Goal: Information Seeking & Learning: Check status

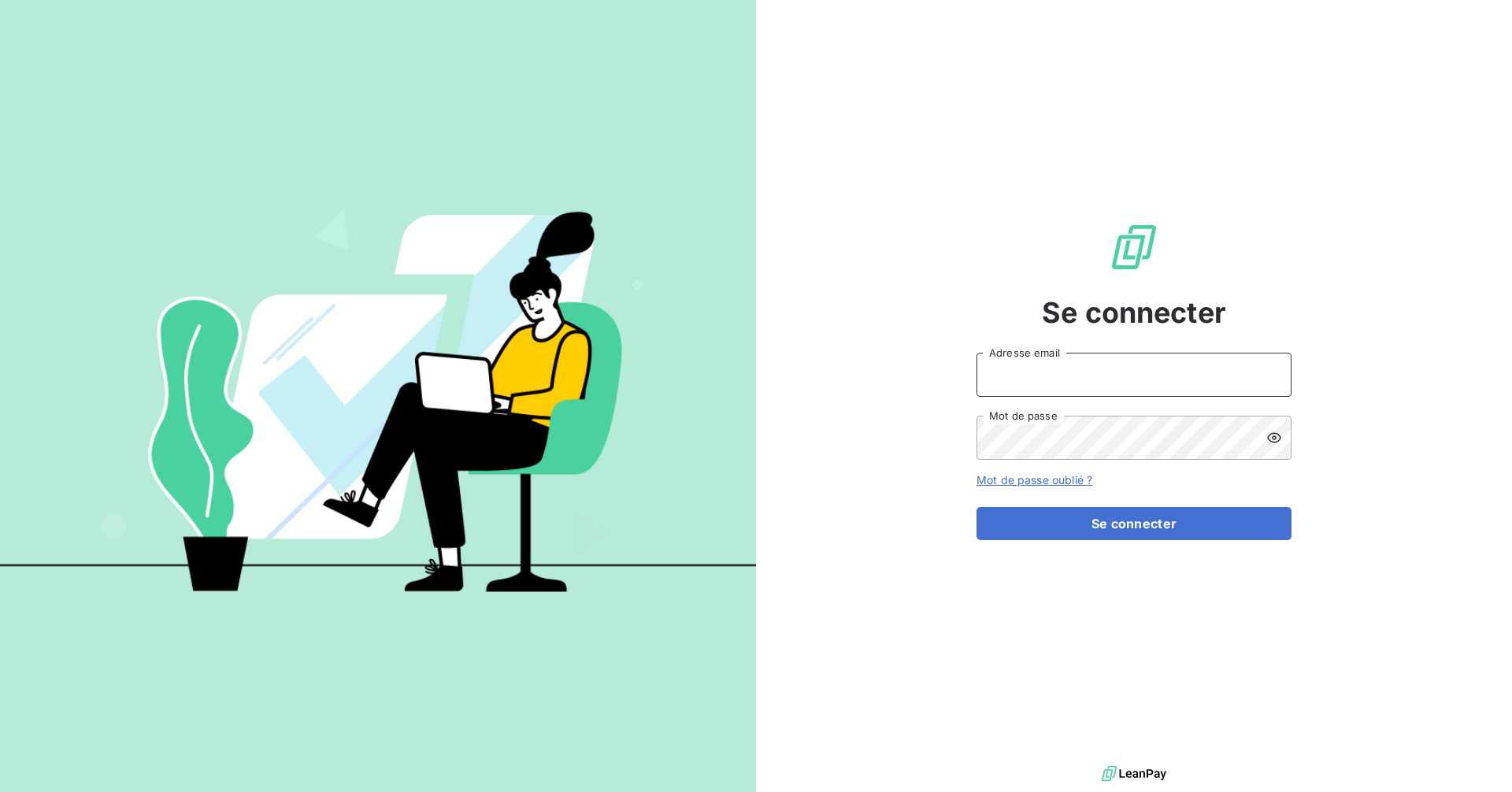
click at [1048, 374] on input "Adresse email" at bounding box center [1133, 374] width 315 height 44
type input "[EMAIL_ADDRESS][DOMAIN_NAME]"
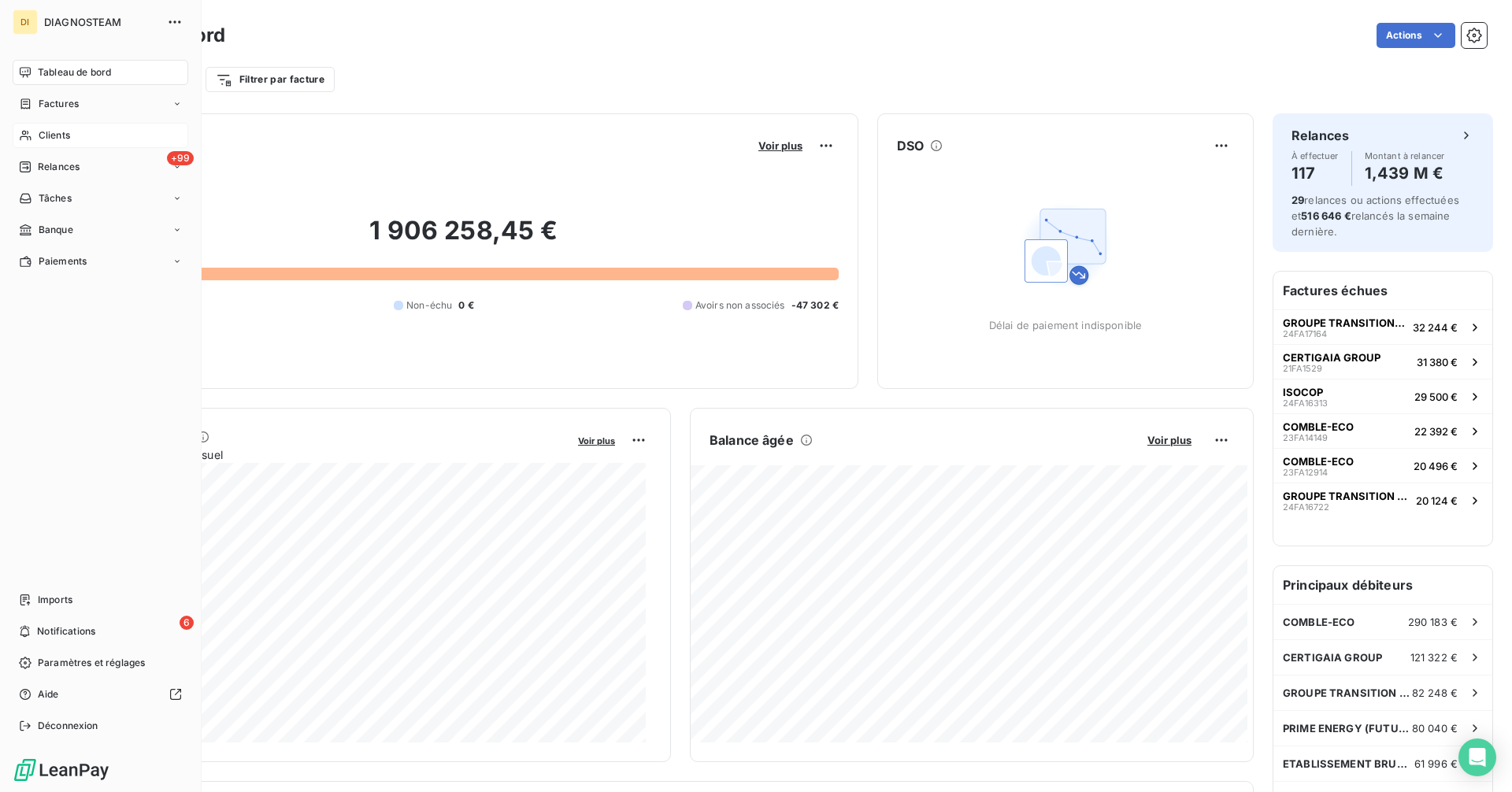
click at [38, 132] on span "Clients" at bounding box center [54, 135] width 31 height 14
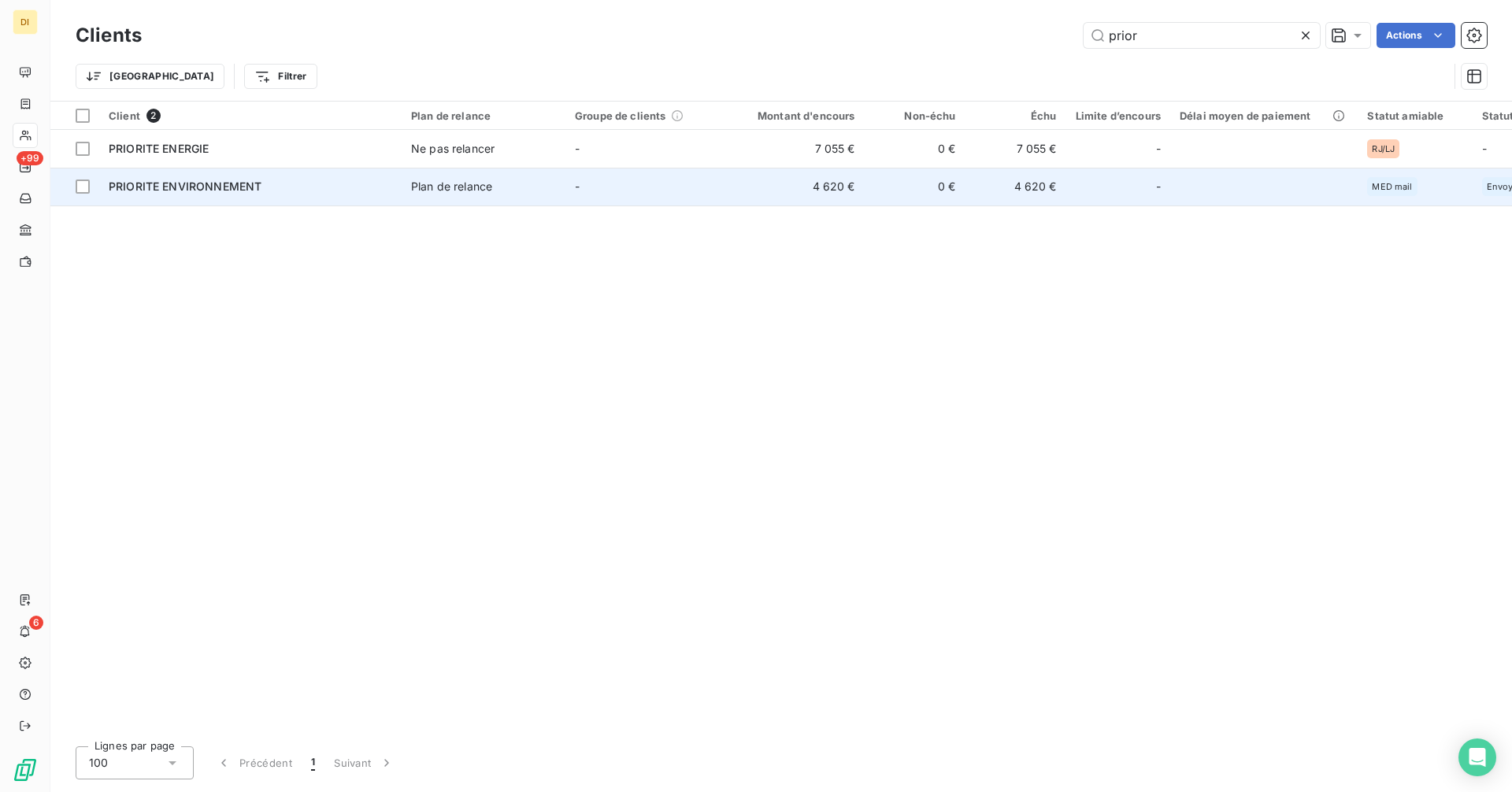
type input "prior"
click at [260, 180] on span "PRIORITE ENVIRONNEMENT" at bounding box center [185, 186] width 153 height 14
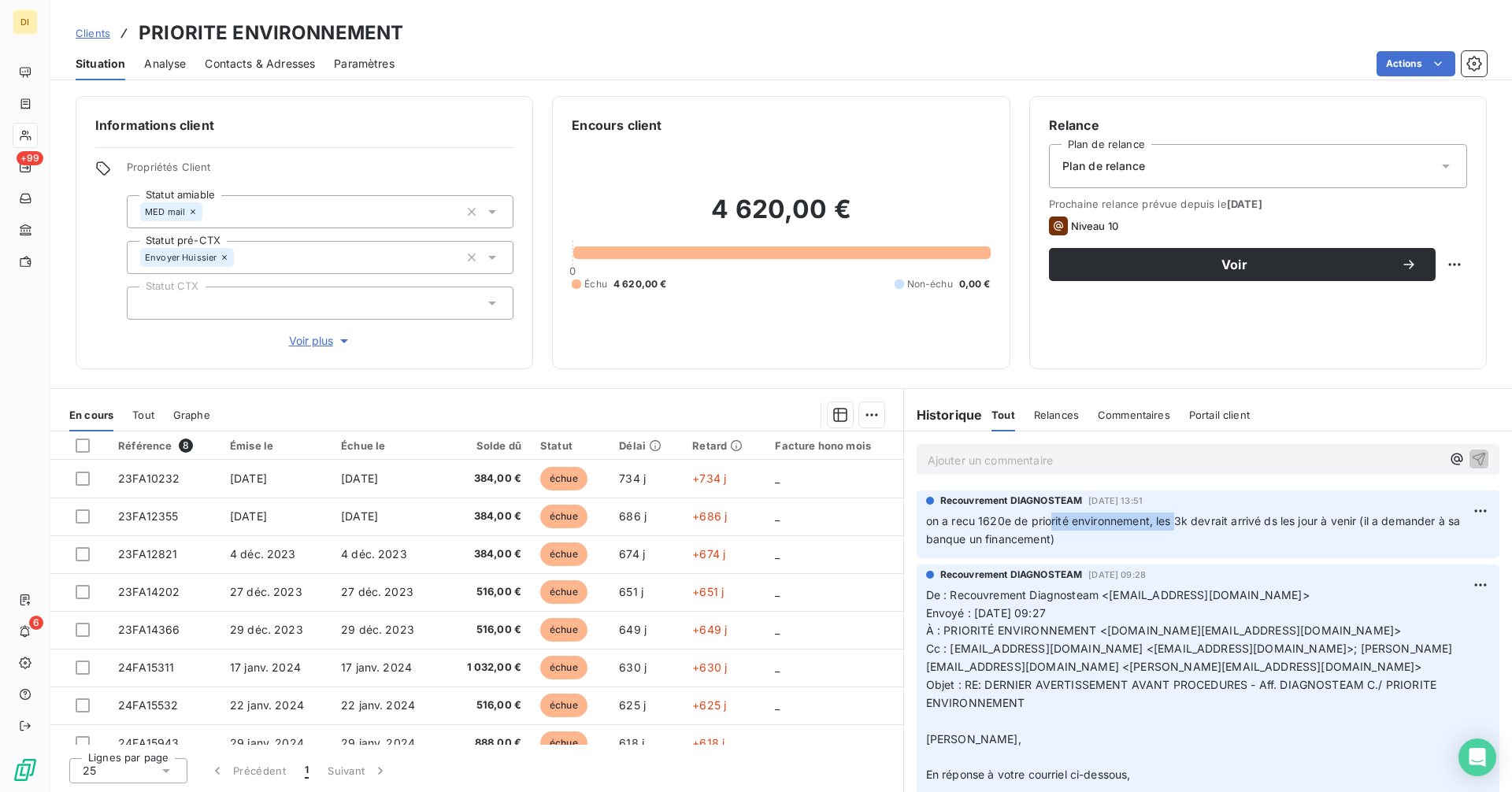
drag, startPoint x: 1049, startPoint y: 514, endPoint x: 1208, endPoint y: 524, distance: 159.3
click at [1184, 518] on span "on a recu 1620e de priorité environnement, les 3k devrait arrivé ds les jour à …" at bounding box center [1195, 529] width 538 height 31
drag, startPoint x: 1208, startPoint y: 524, endPoint x: 1226, endPoint y: 530, distance: 19.0
click at [1226, 530] on p "on a recu 1620e de priorité environnement, les 3k devrait arrivé ds les jour à …" at bounding box center [1208, 530] width 563 height 36
click at [1083, 536] on p "on a recu 1620e de priorité environnement, les 3k devrait arrivé ds les jour à …" at bounding box center [1208, 530] width 563 height 36
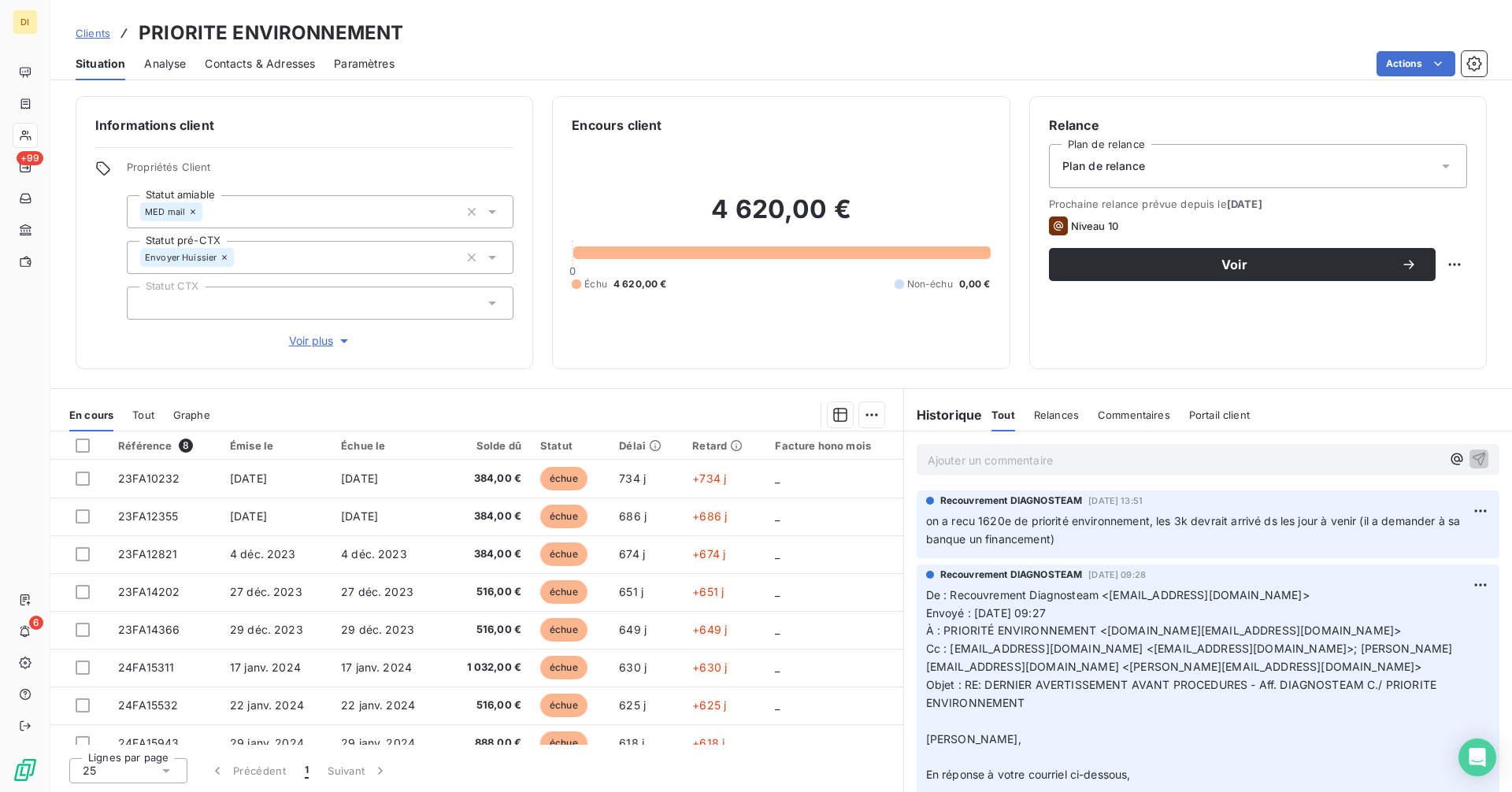
click at [1043, 457] on p "Ajouter un commentaire ﻿" at bounding box center [1184, 460] width 513 height 20
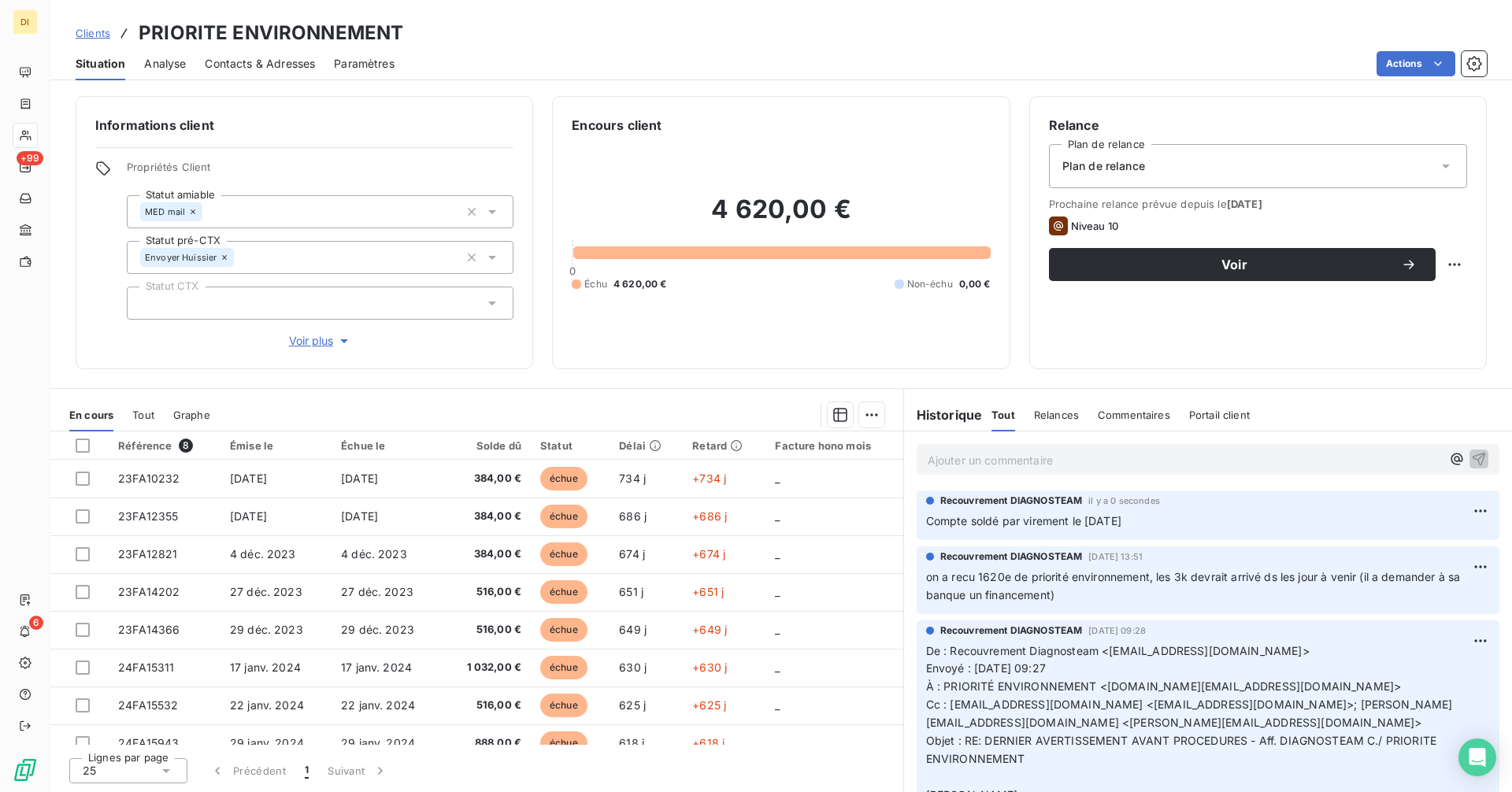
click at [1278, 162] on div "Plan de relance" at bounding box center [1257, 166] width 418 height 44
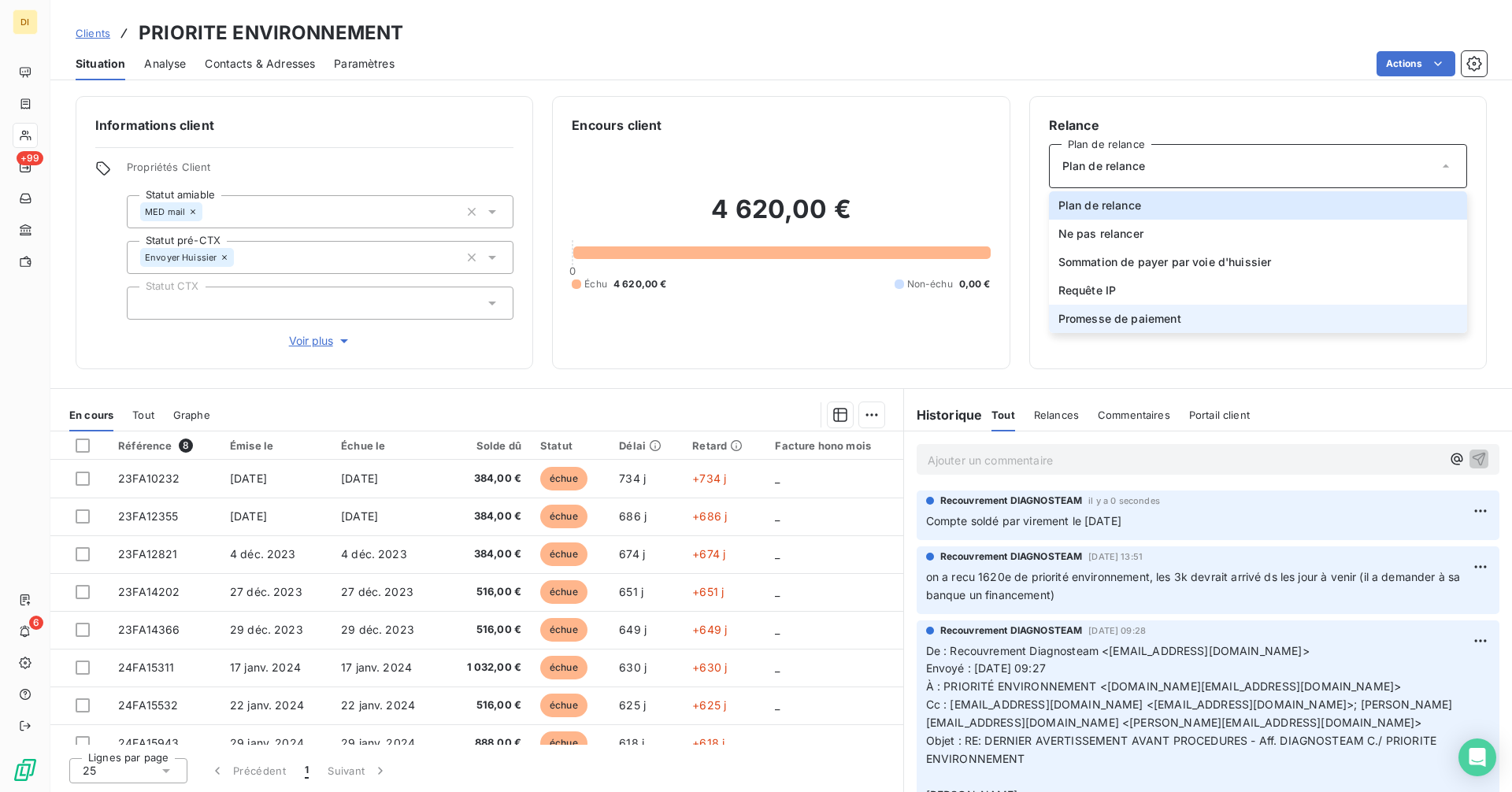
click at [1240, 312] on li "Promesse de paiement" at bounding box center [1257, 318] width 418 height 28
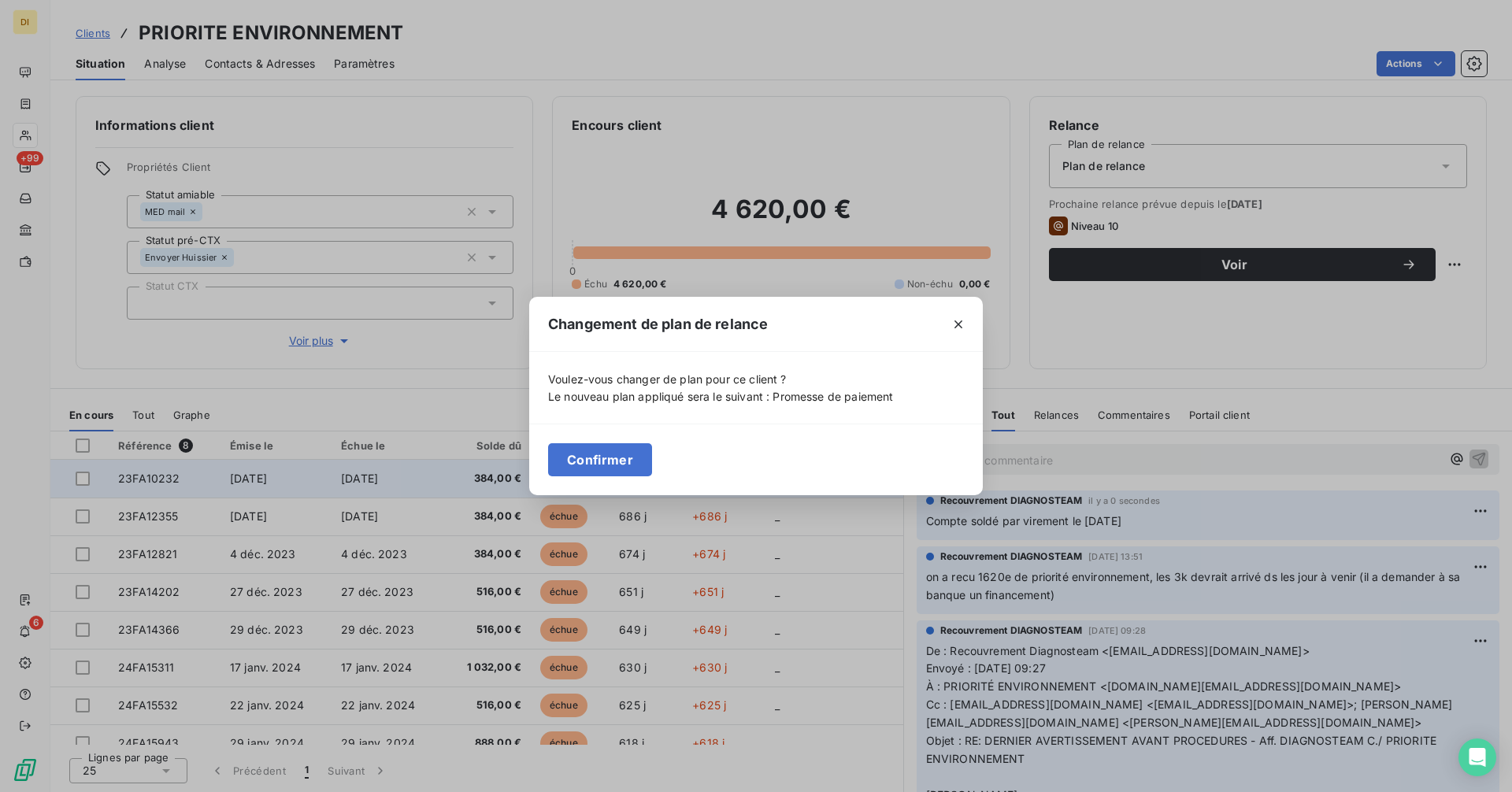
click at [640, 463] on button "Confirmer" at bounding box center [600, 459] width 104 height 33
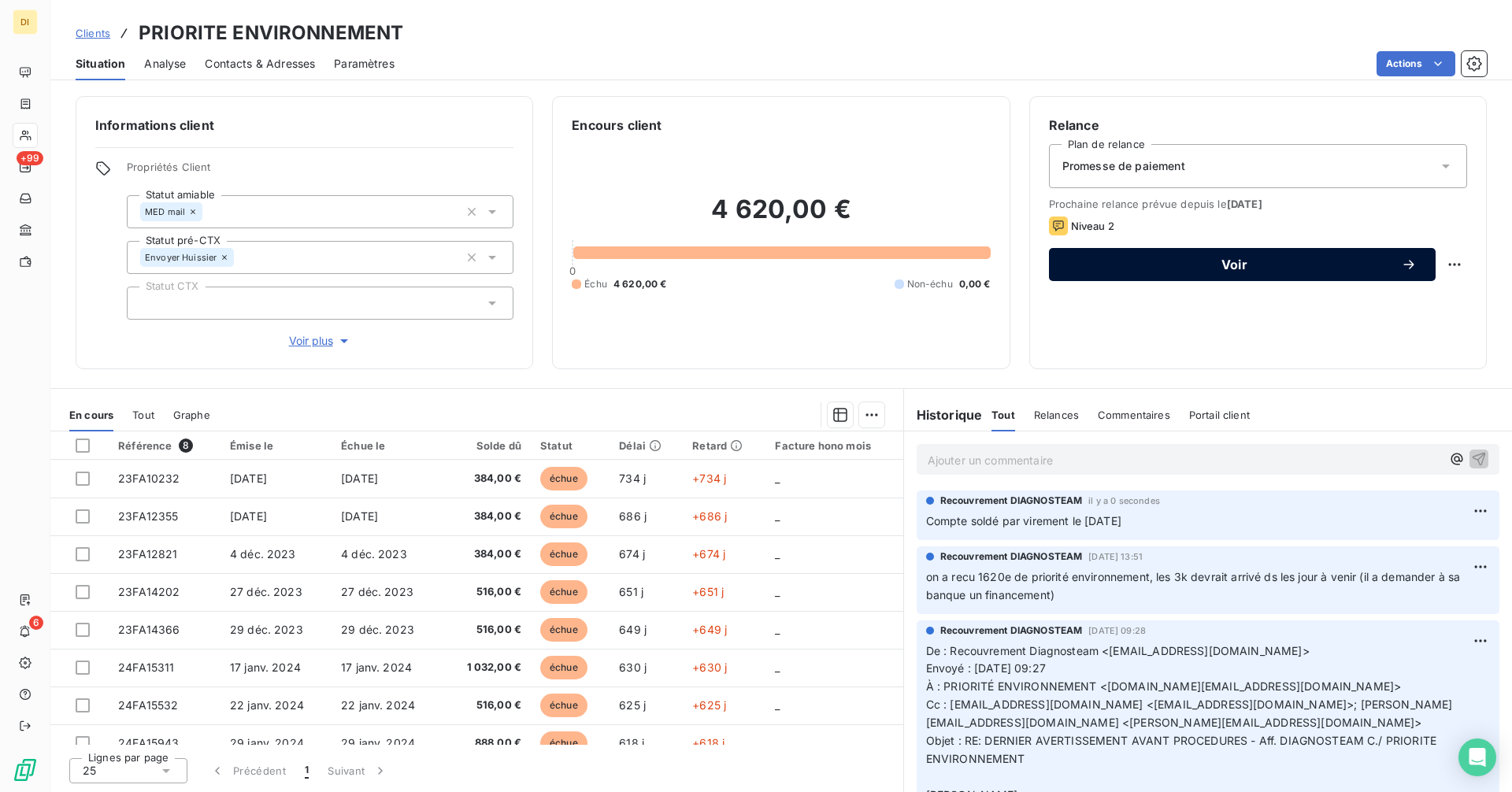
click at [1146, 262] on span "Voir" at bounding box center [1234, 265] width 333 height 13
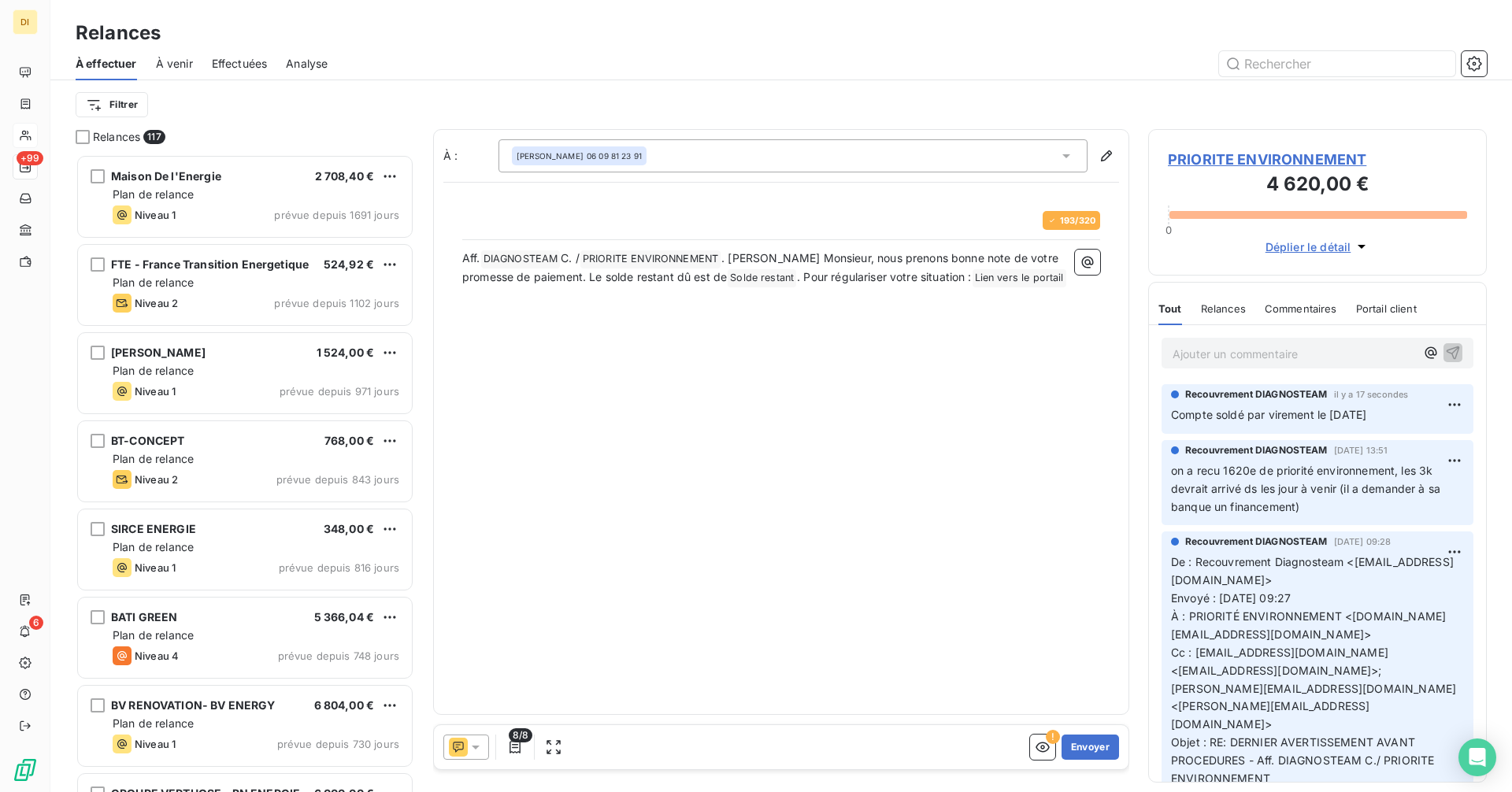
scroll to position [626, 327]
click at [472, 742] on div at bounding box center [466, 746] width 46 height 25
click at [663, 461] on div "À : Dan 06 09 81 23 91 193 / 320 Aff. DIAGNOSTEAM ﻿ C. / PRIORITE ENVIRONNEMENT…" at bounding box center [781, 422] width 696 height 586
click at [1471, 64] on icon "button" at bounding box center [1474, 64] width 16 height 16
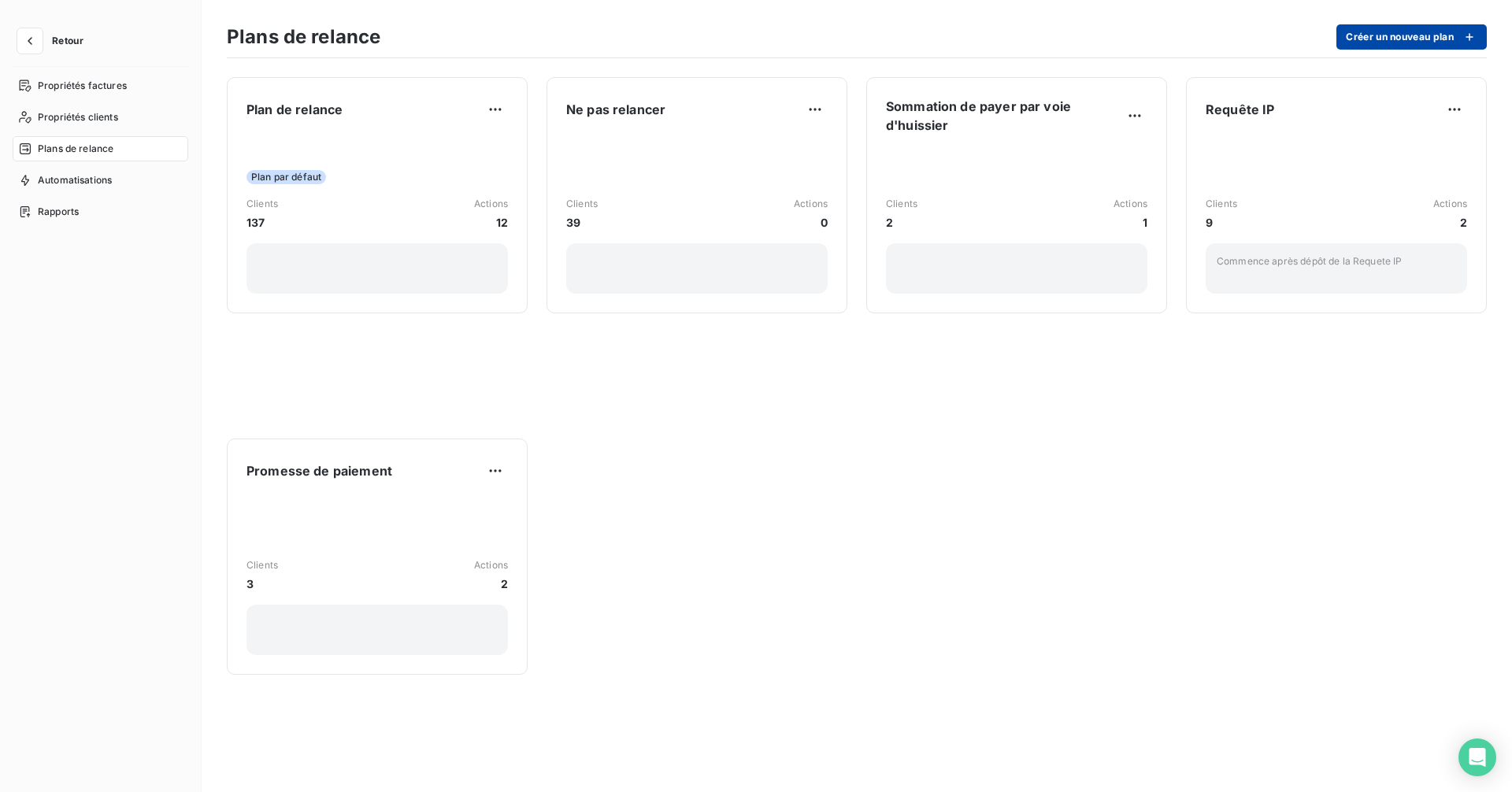
click at [1433, 32] on button "Créer un nouveau plan" at bounding box center [1411, 36] width 150 height 25
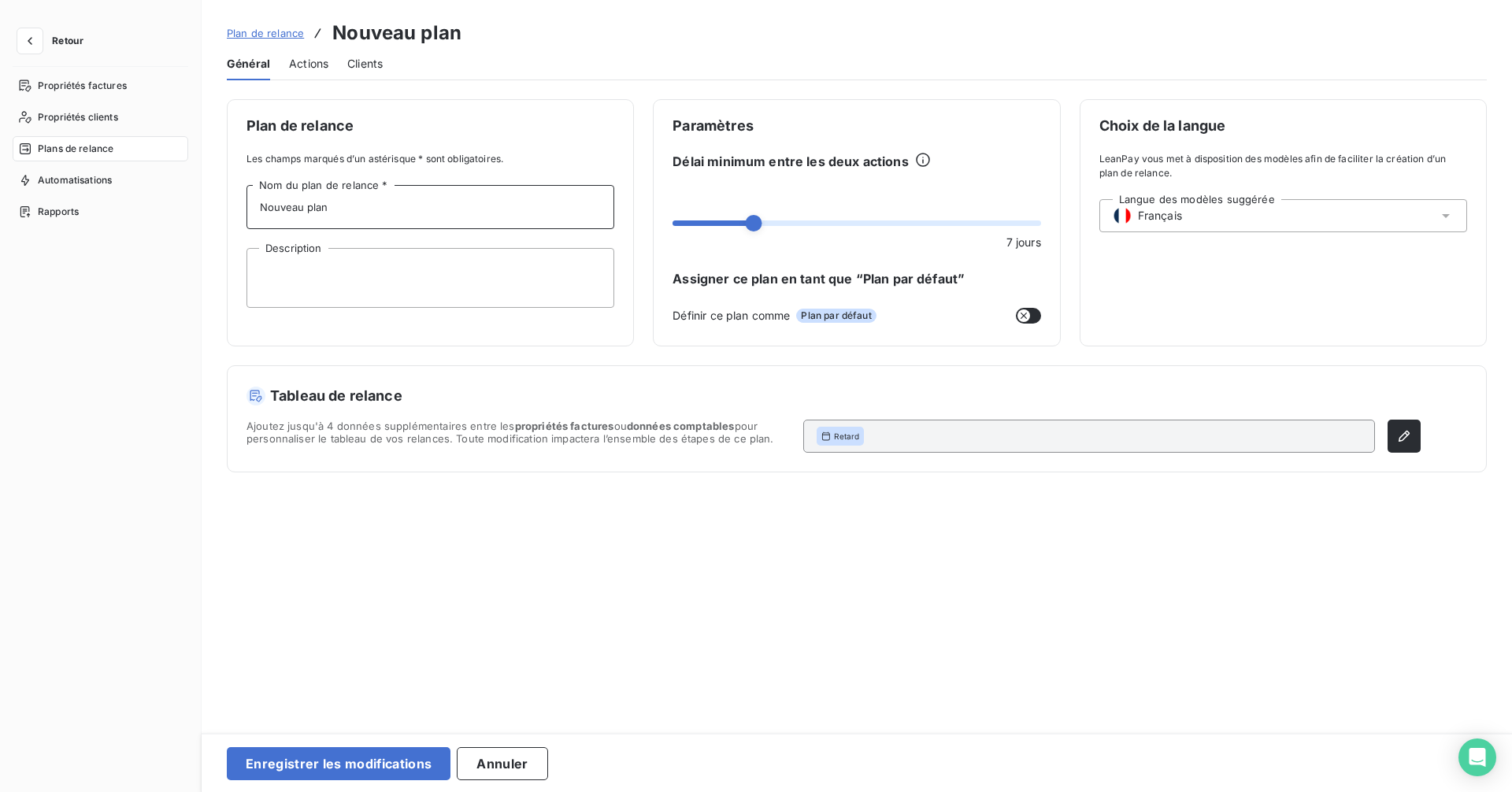
click at [380, 227] on input "Nouveau plan" at bounding box center [430, 206] width 367 height 44
click at [380, 226] on input "Nouveau plan" at bounding box center [430, 206] width 367 height 44
click at [378, 214] on input "Nouveau plan" at bounding box center [430, 206] width 367 height 44
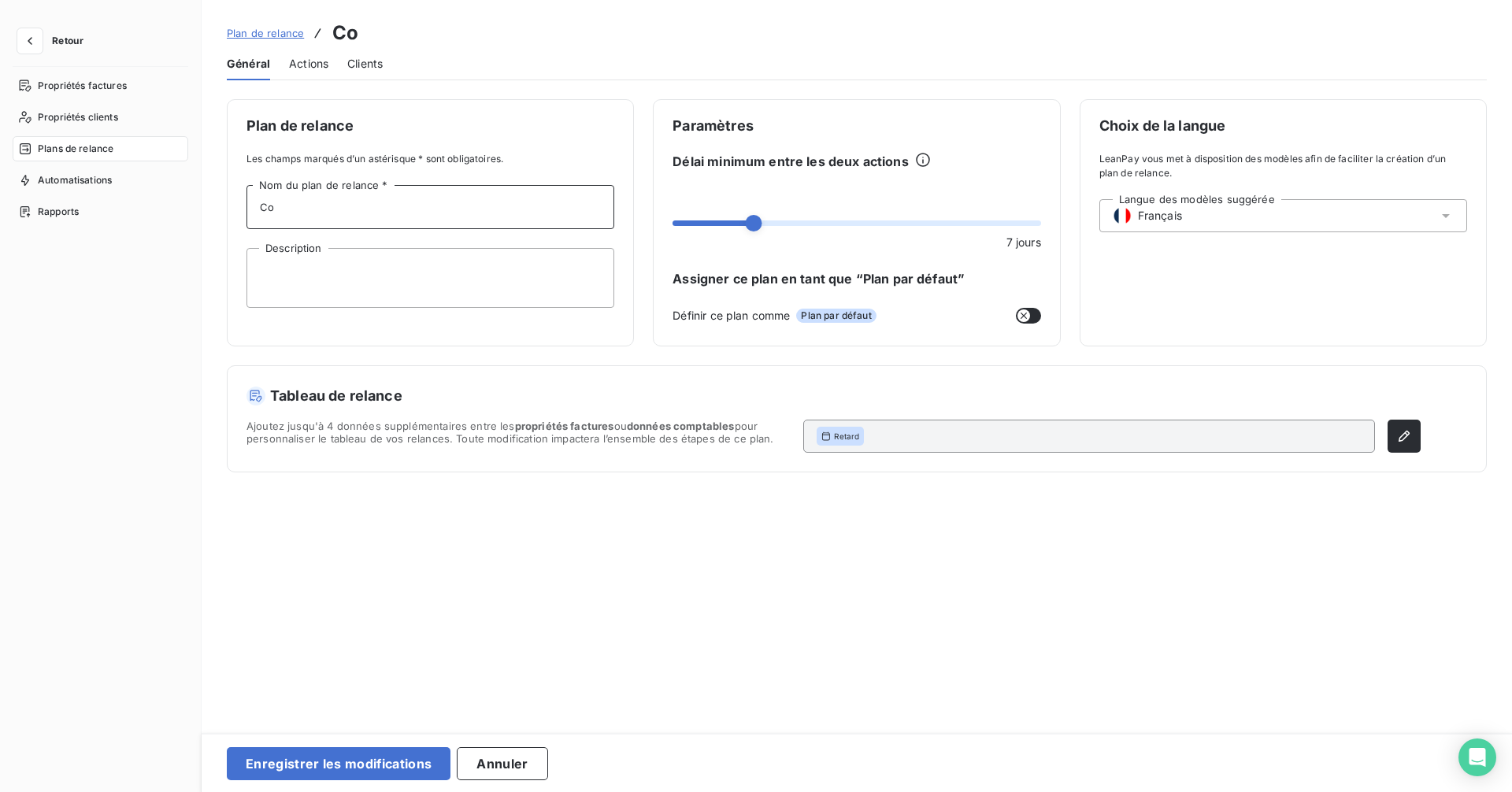
type input "C"
type input "Compte soldé"
click at [394, 286] on textarea "Description" at bounding box center [430, 278] width 367 height 60
click at [27, 42] on icon "button" at bounding box center [30, 41] width 16 height 16
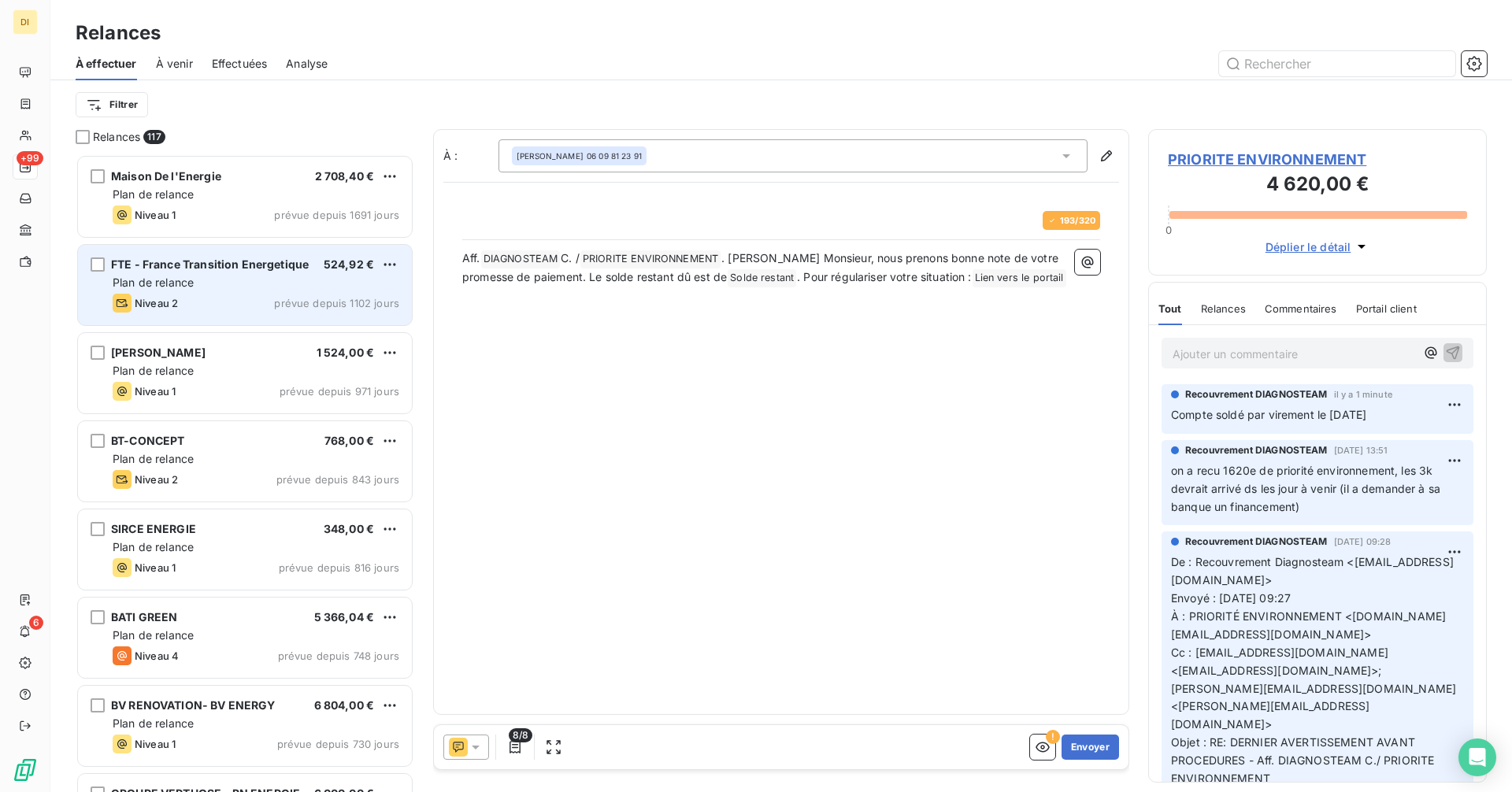
scroll to position [626, 327]
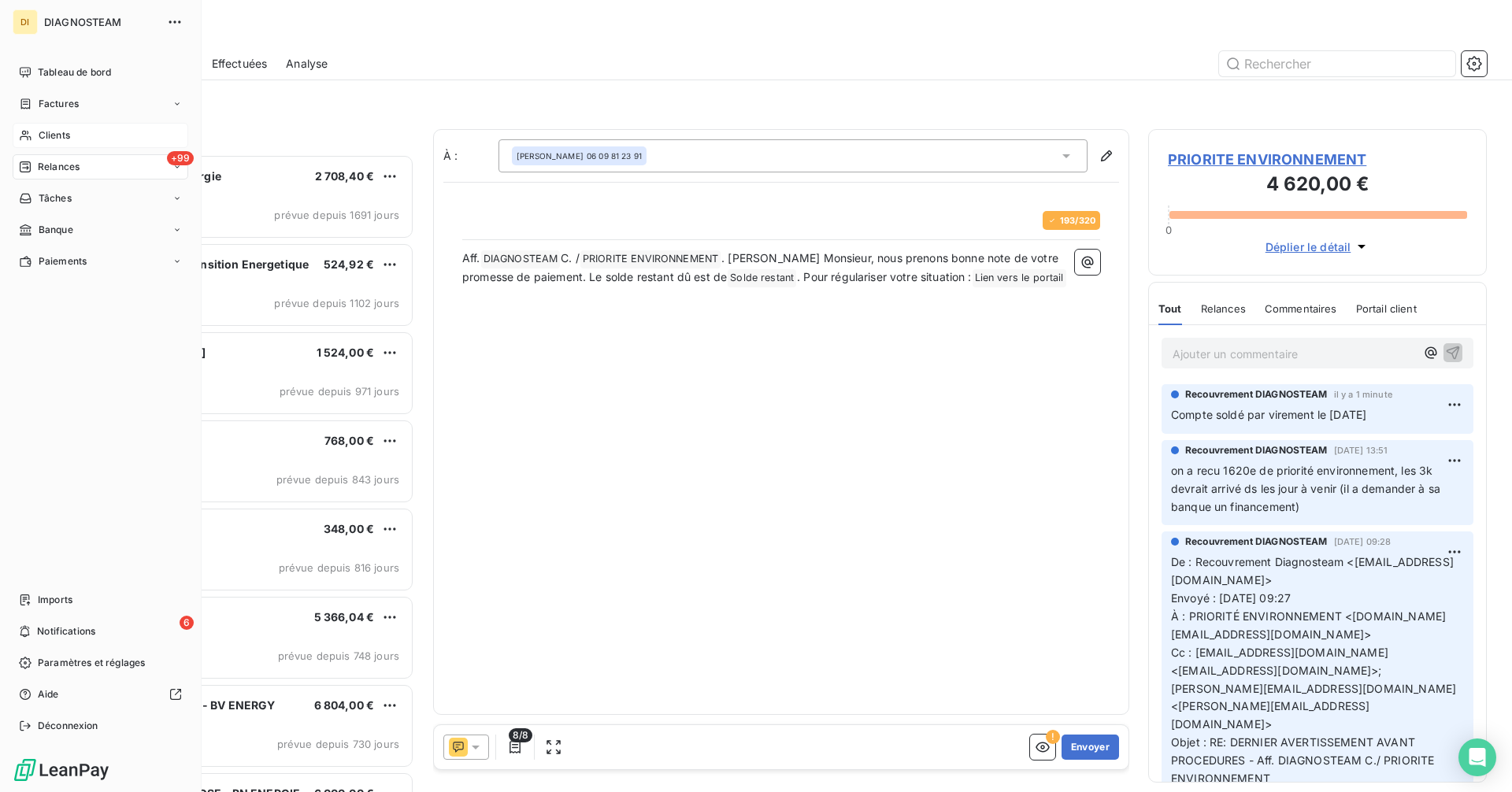
click at [69, 140] on span "Clients" at bounding box center [54, 135] width 31 height 14
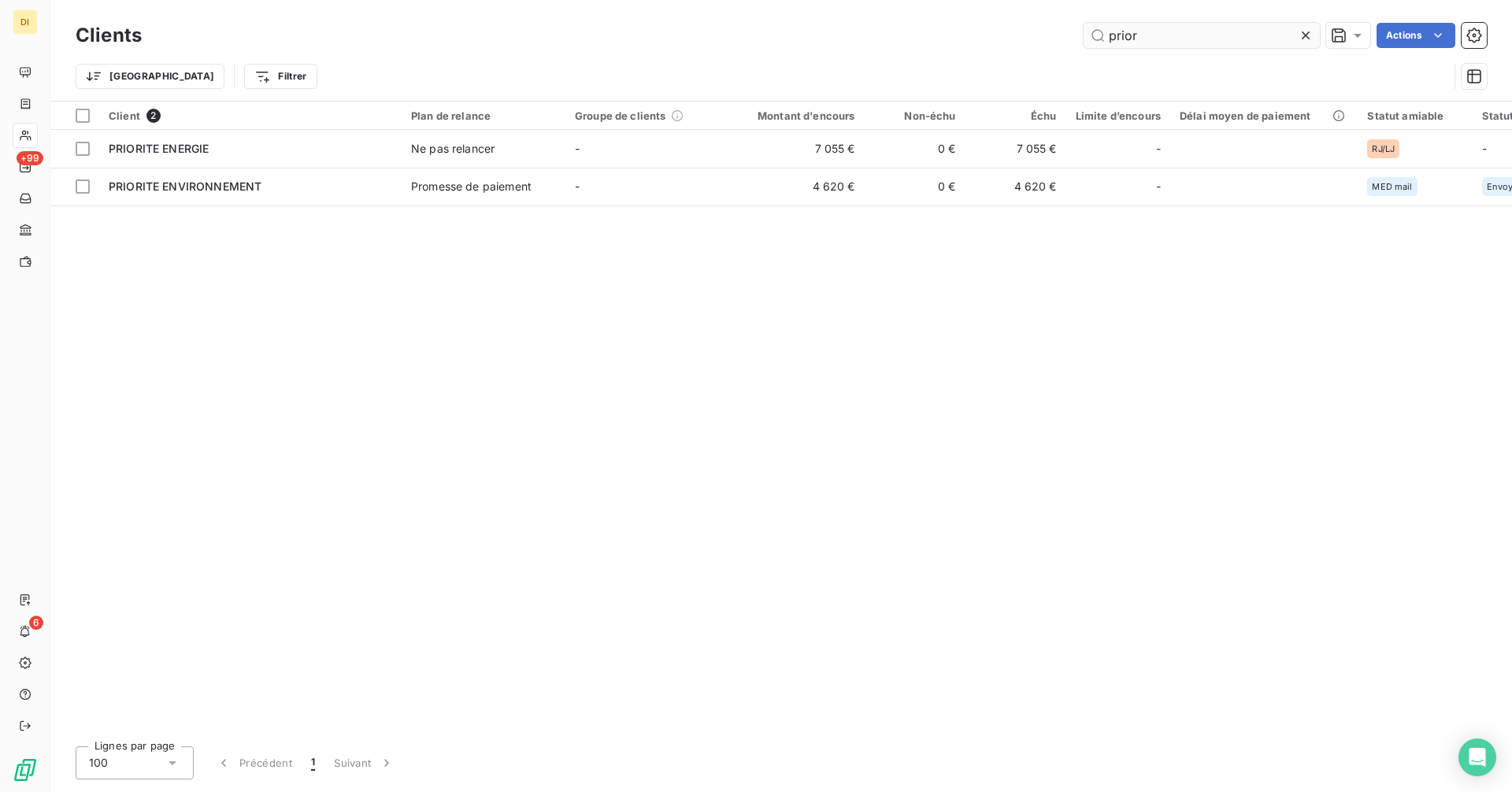
click at [1168, 34] on input "prior" at bounding box center [1201, 35] width 236 height 25
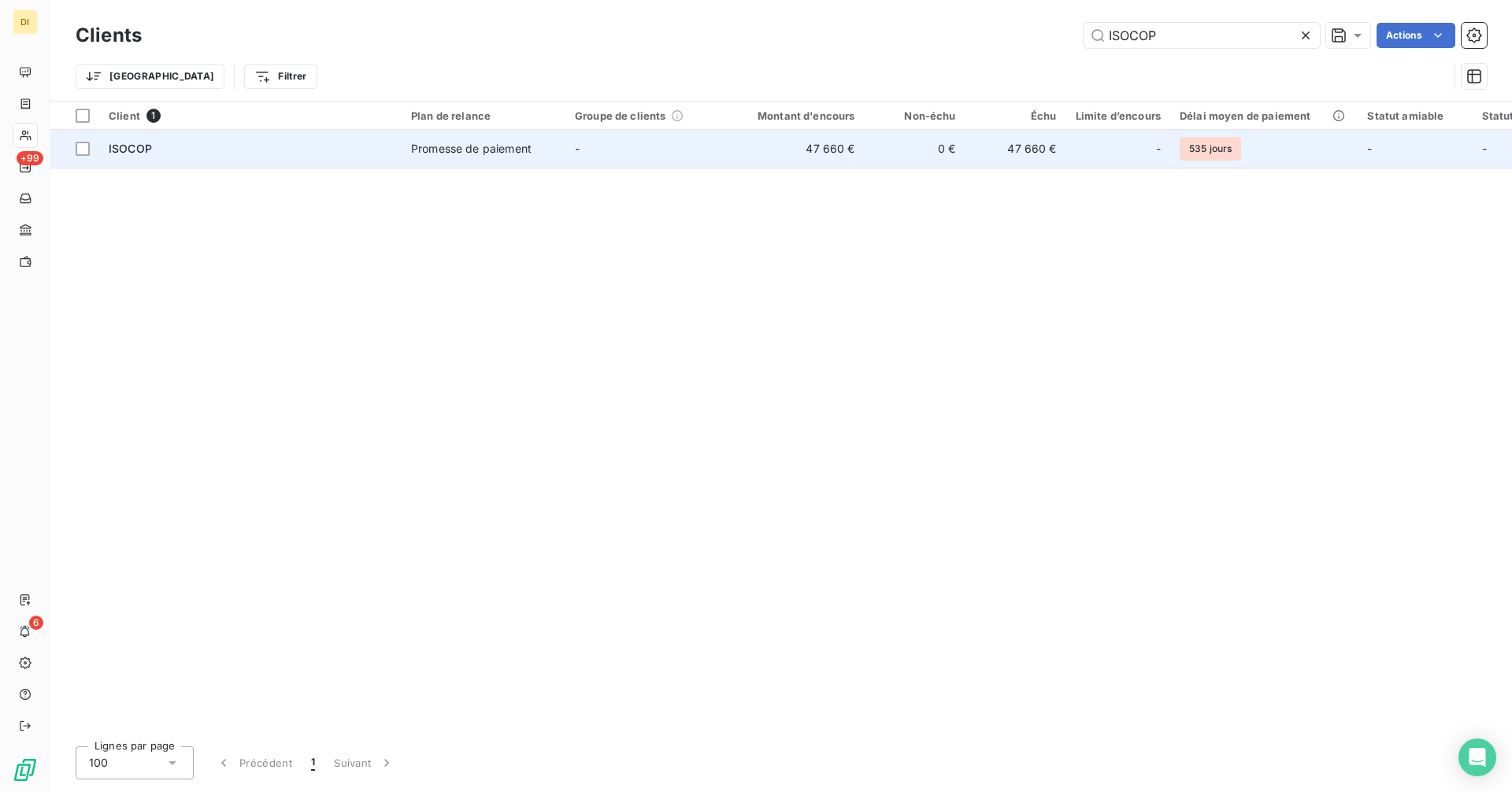
type input "ISOCOP"
click at [1047, 141] on td "47 660 €" at bounding box center [1016, 148] width 101 height 38
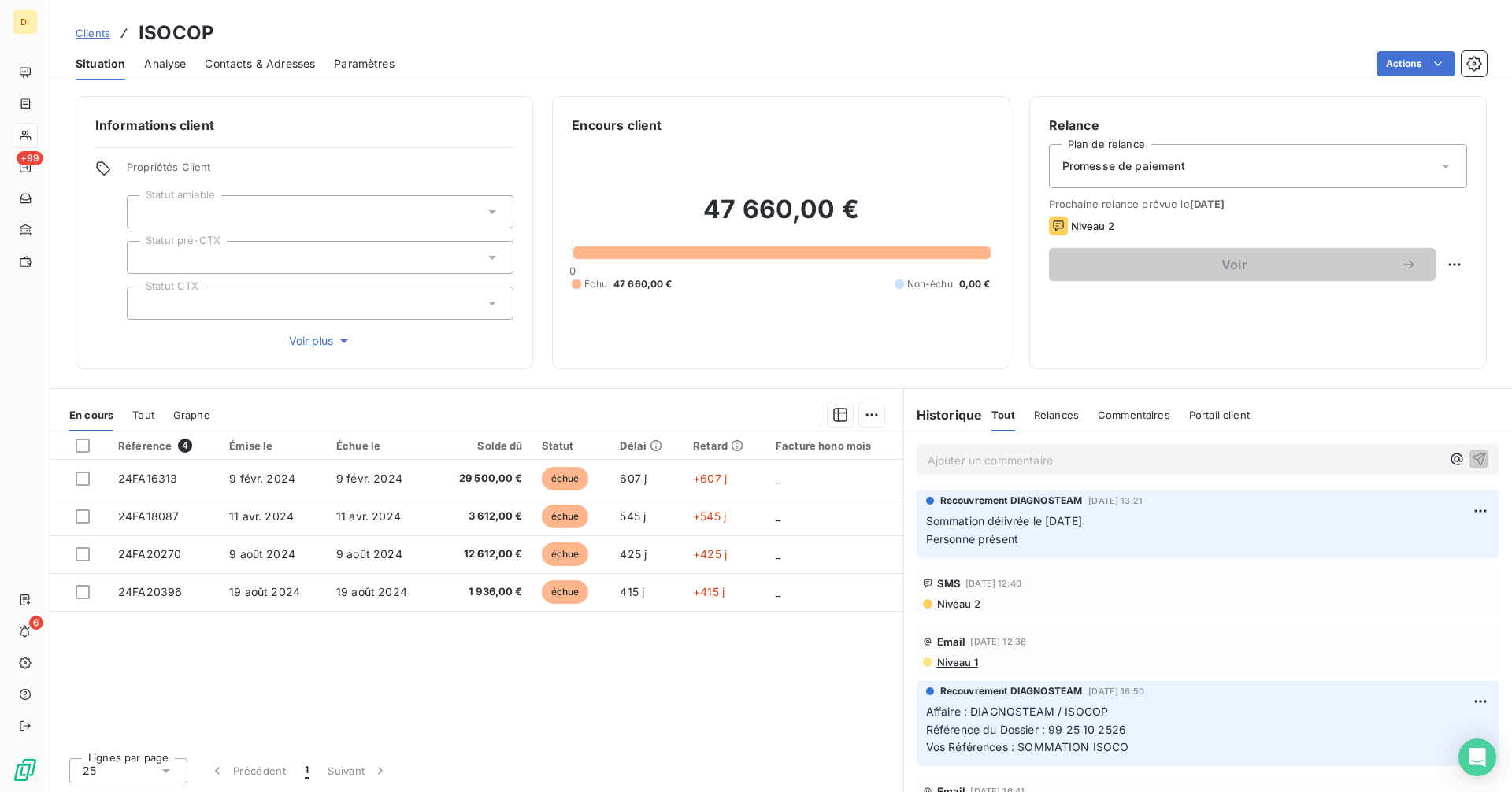
click at [964, 664] on span "Niveau 1" at bounding box center [957, 662] width 42 height 13
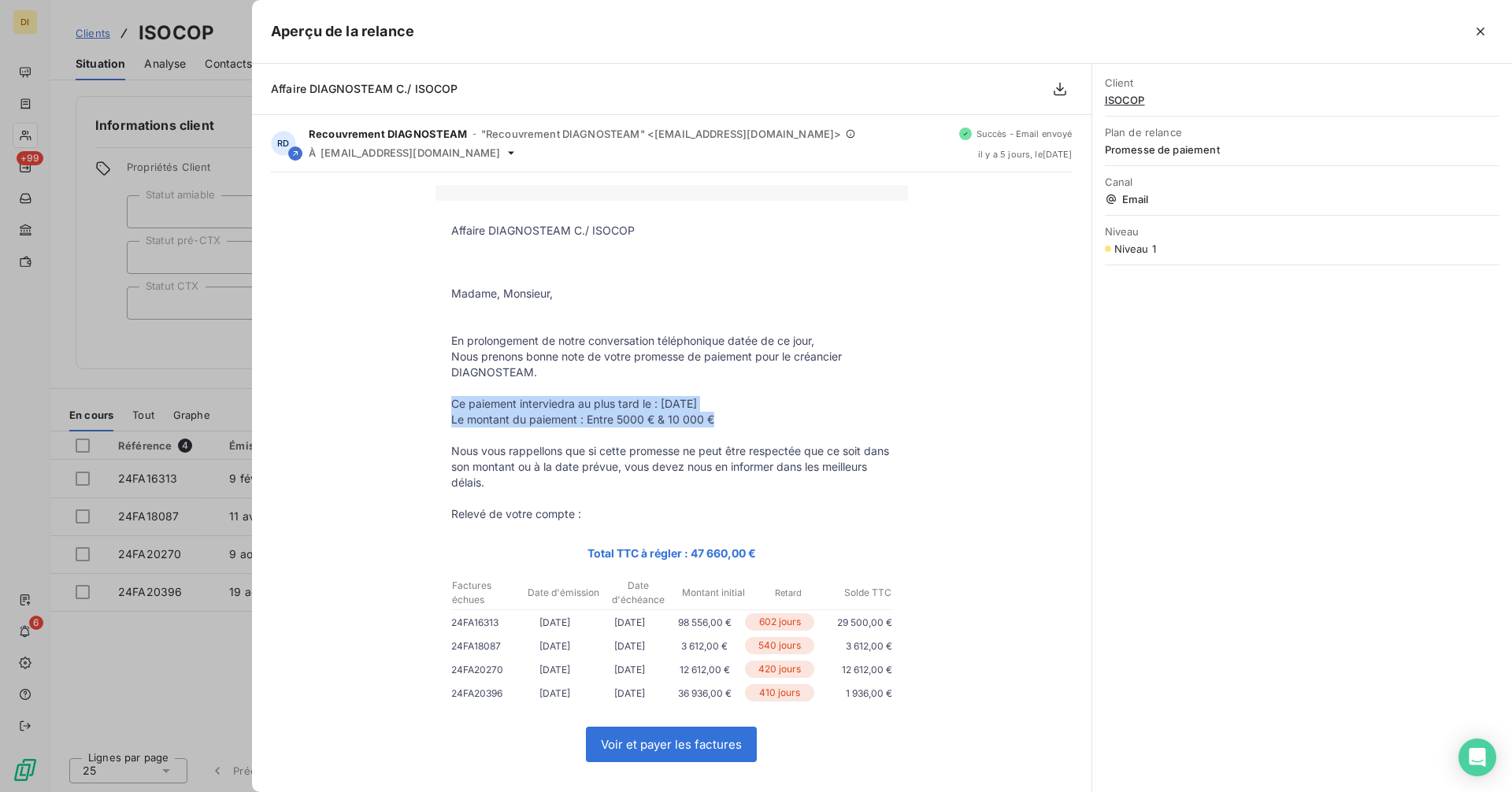
drag, startPoint x: 719, startPoint y: 423, endPoint x: 435, endPoint y: 406, distance: 284.5
click at [435, 406] on tbody "Affaire DIAGNOSTEAM C./ ISOCOP Madame, Monsieur, En prolongement de notre conve…" at bounding box center [672, 544] width 472 height 643
copy tbody "Ce paiement interviedra au plus tard le : [DATE] Le montant du paiement : Entre…"
drag, startPoint x: 86, startPoint y: 312, endPoint x: 88, endPoint y: 272, distance: 40.0
click at [86, 312] on div at bounding box center [756, 396] width 1512 height 792
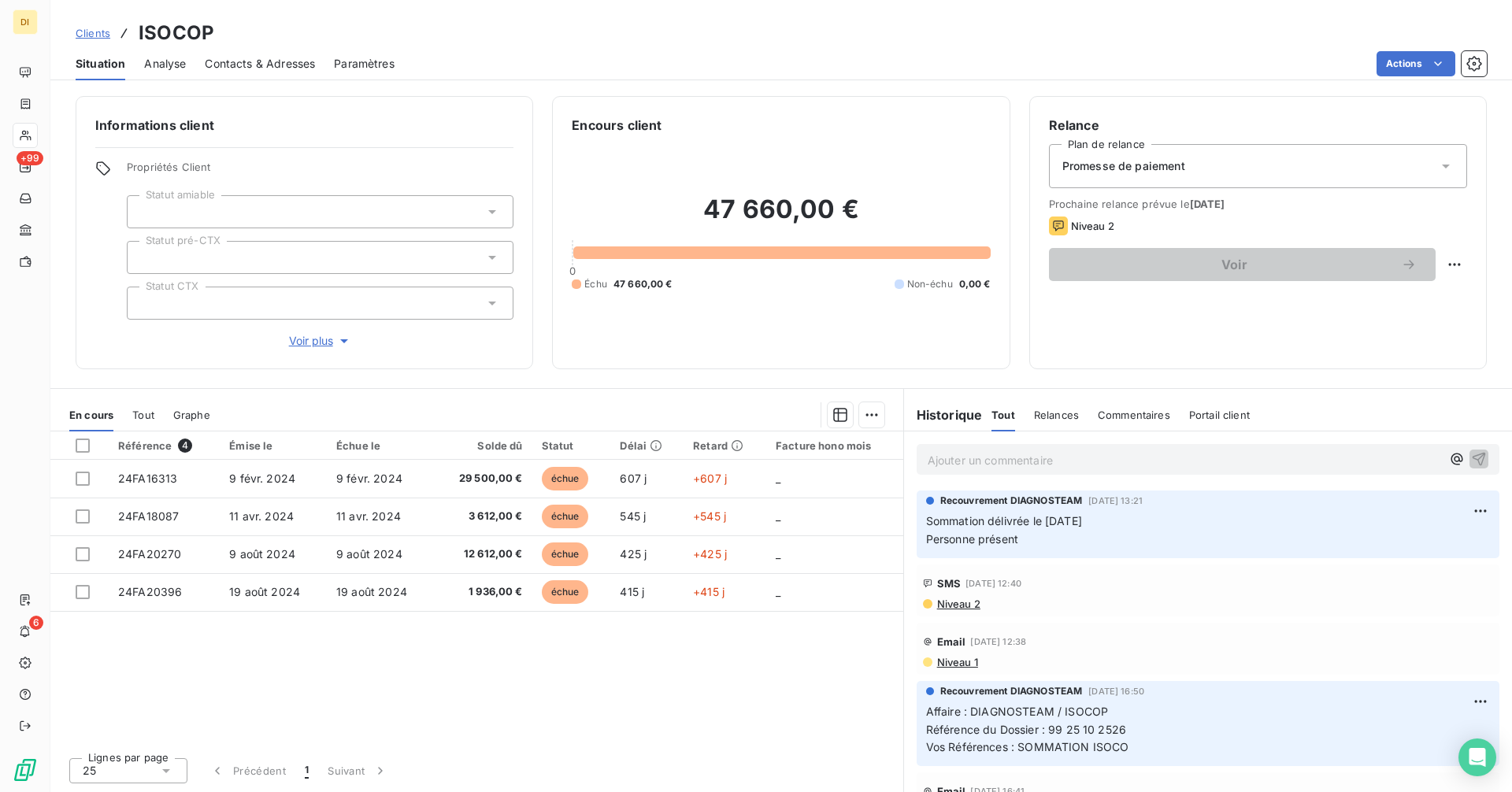
click at [93, 38] on span "Clients" at bounding box center [92, 33] width 34 height 13
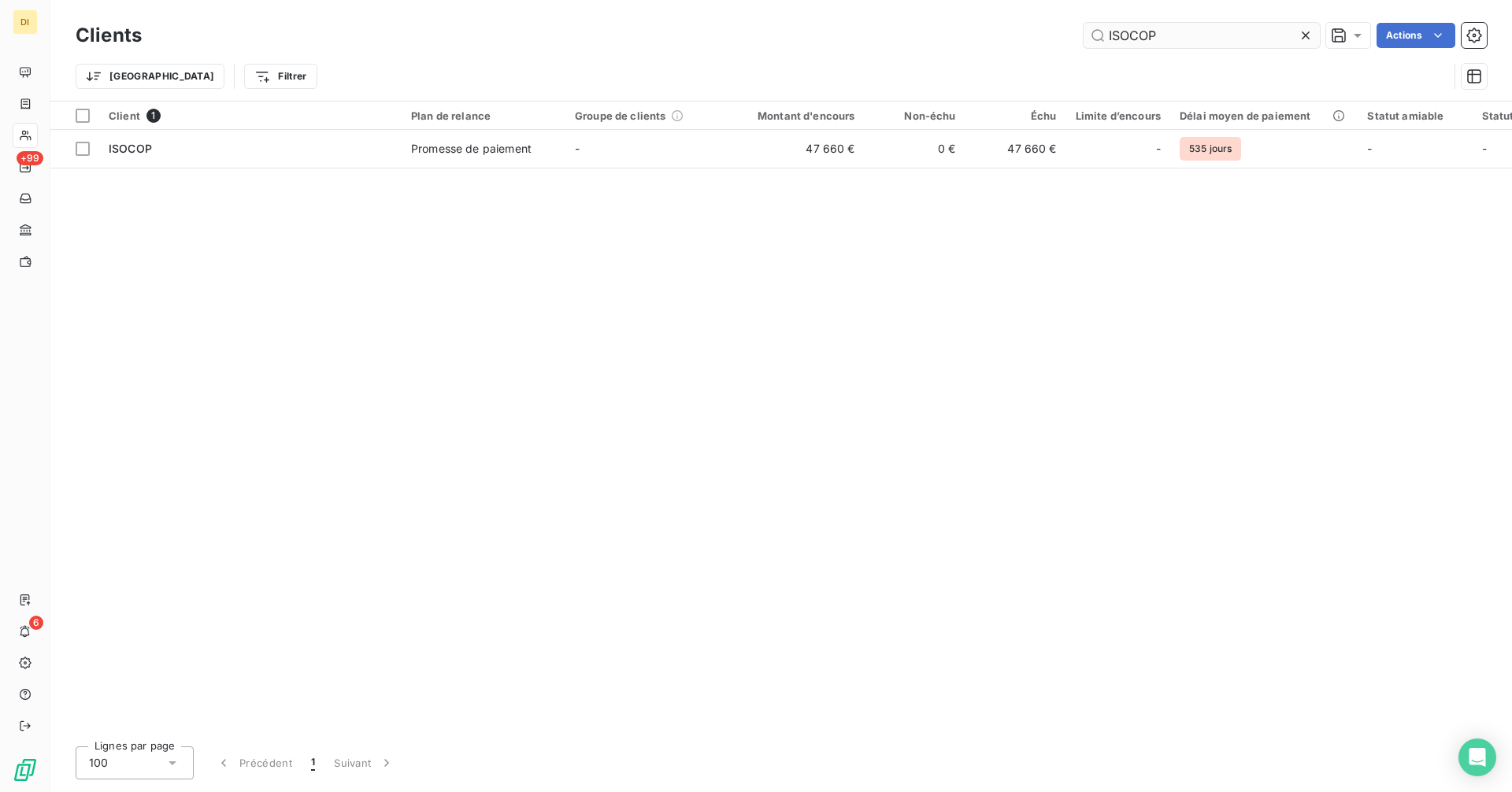
click at [1196, 31] on input "ISOCOP" at bounding box center [1201, 35] width 236 height 25
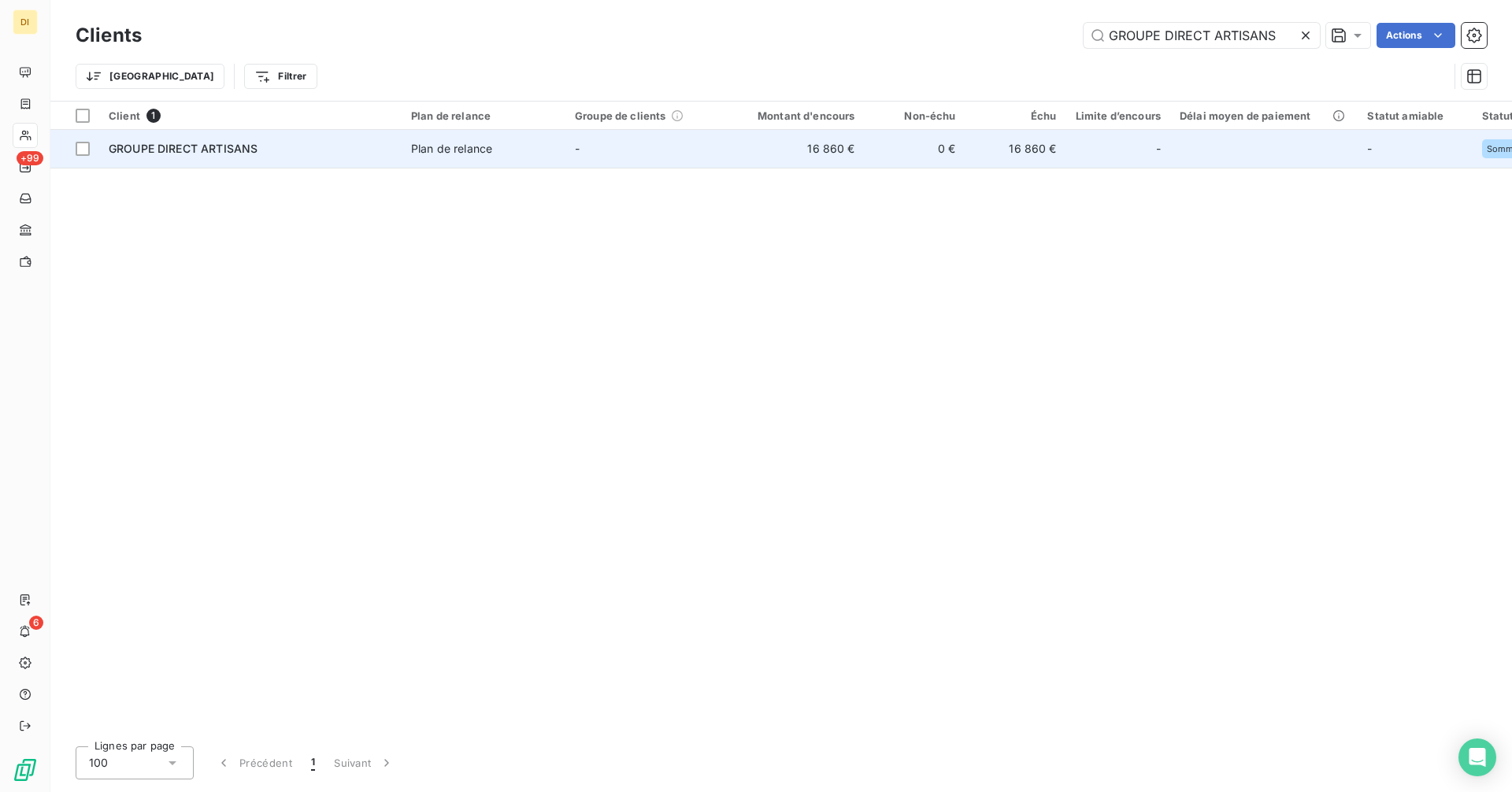
type input "GROUPE DIRECT ARTISANS"
click at [600, 160] on td "-" at bounding box center [647, 148] width 164 height 38
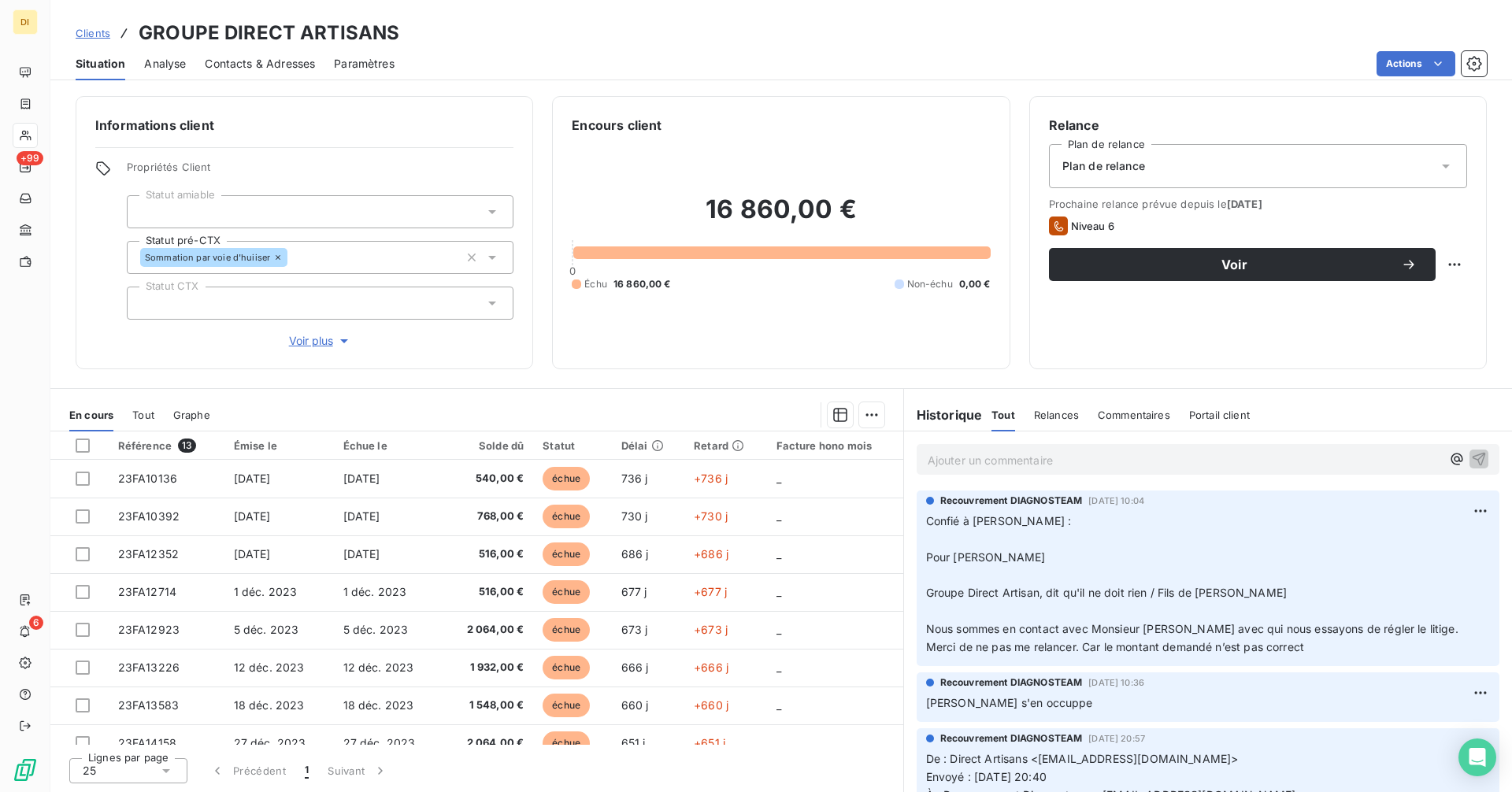
click at [97, 34] on span "Clients" at bounding box center [92, 33] width 34 height 13
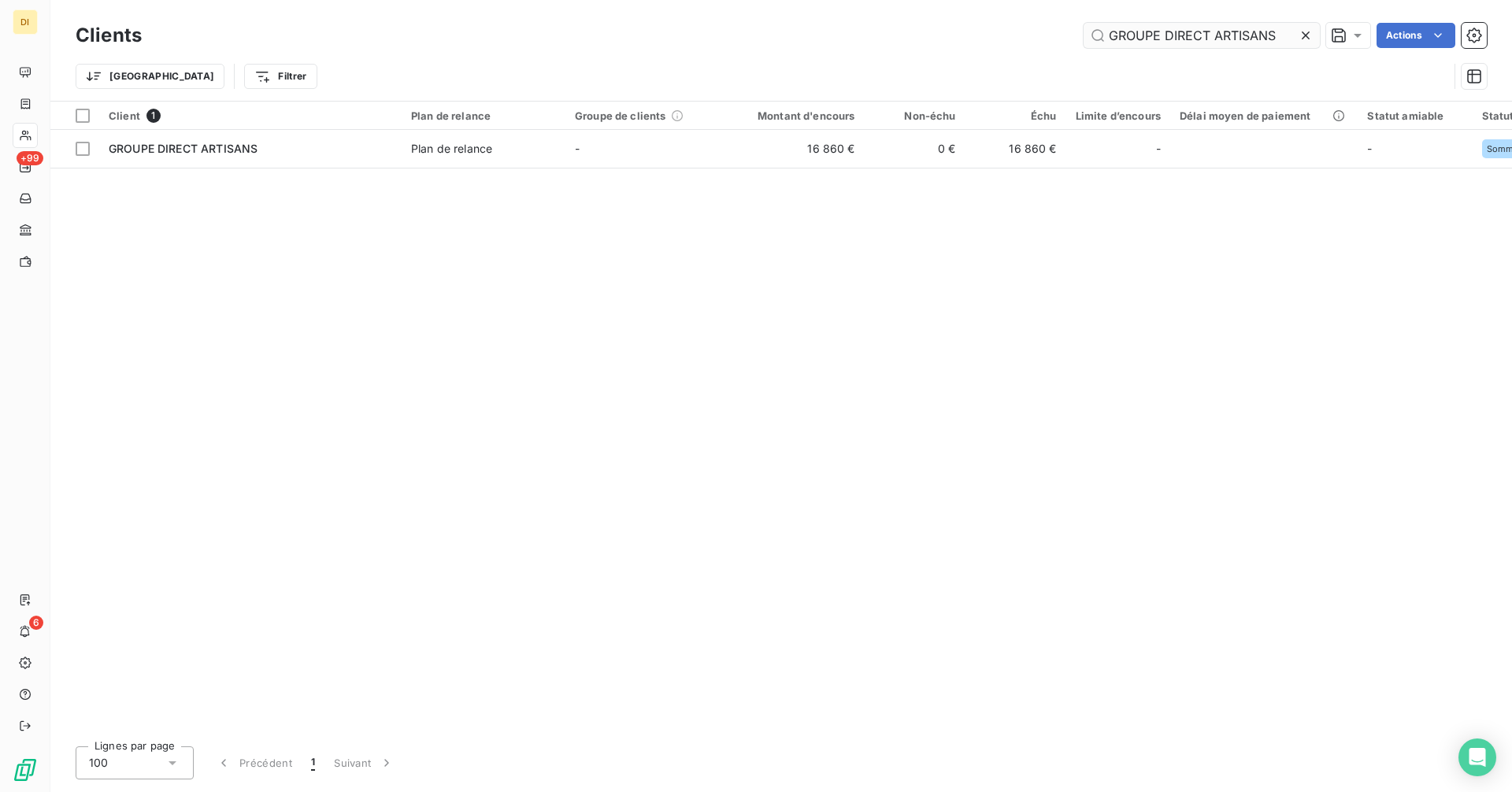
click at [1305, 39] on icon at bounding box center [1305, 35] width 16 height 16
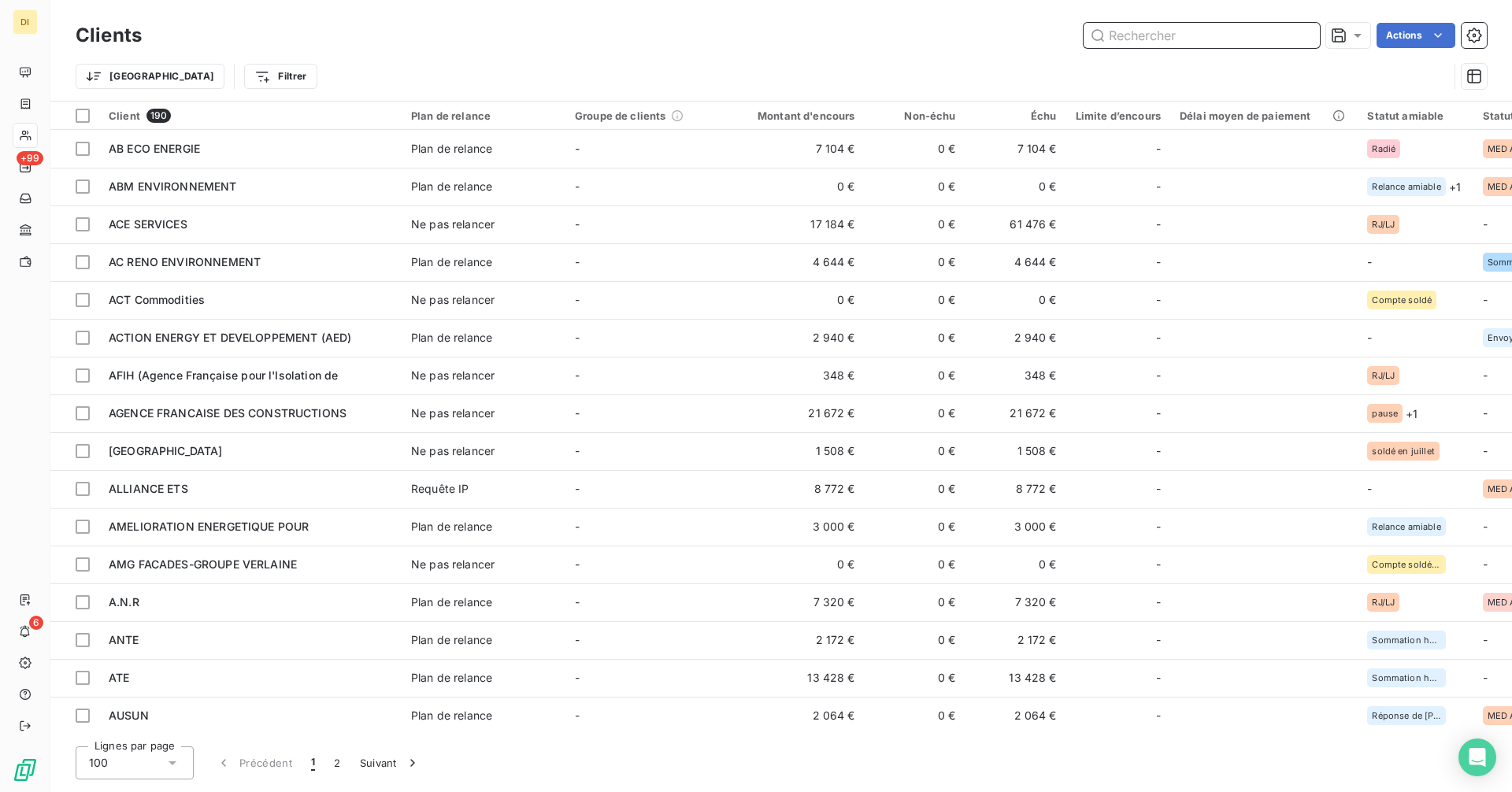
click at [1246, 40] on input "text" at bounding box center [1201, 35] width 236 height 25
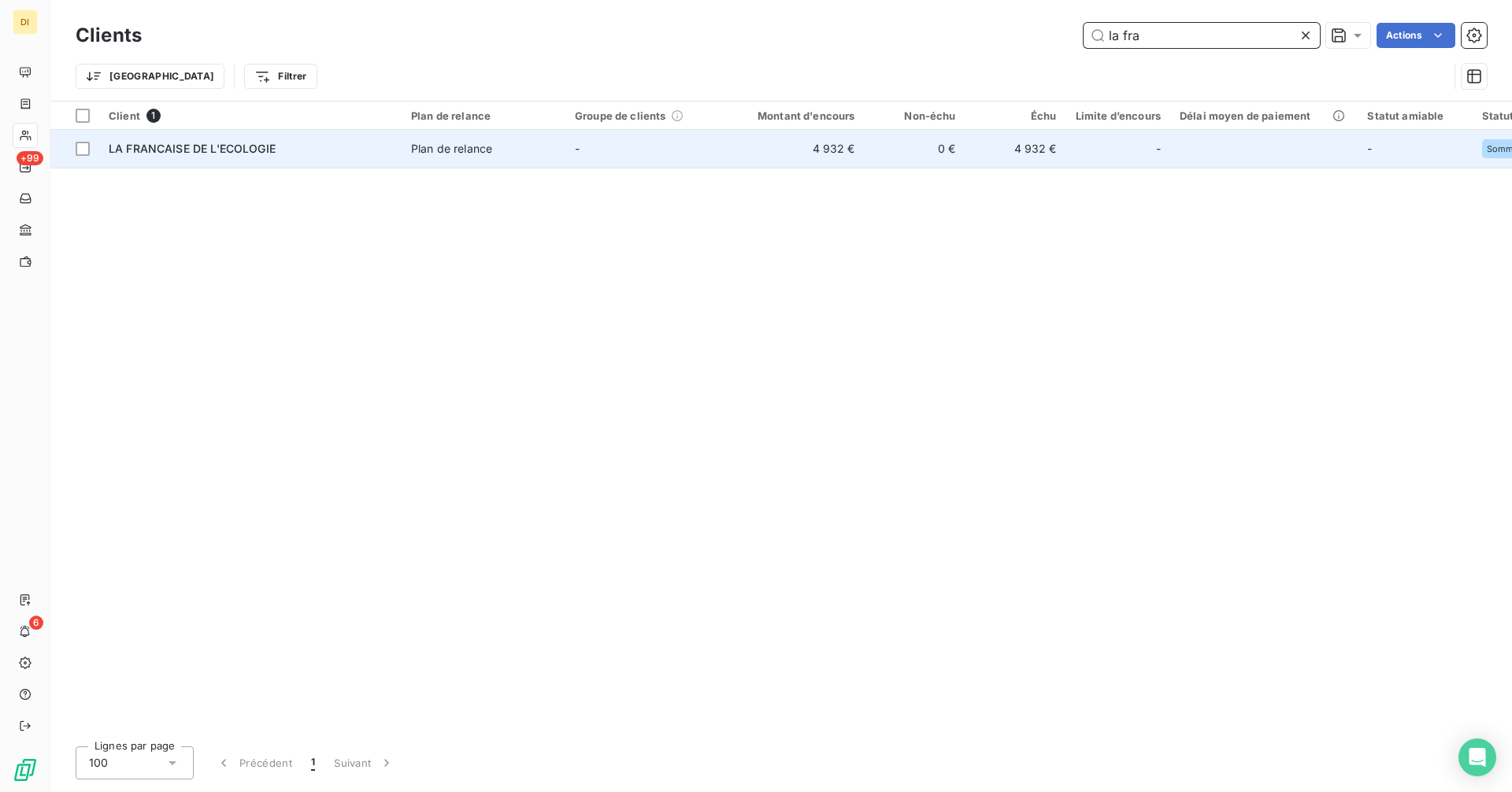
type input "la fra"
click at [732, 153] on td "4 932 €" at bounding box center [796, 148] width 135 height 38
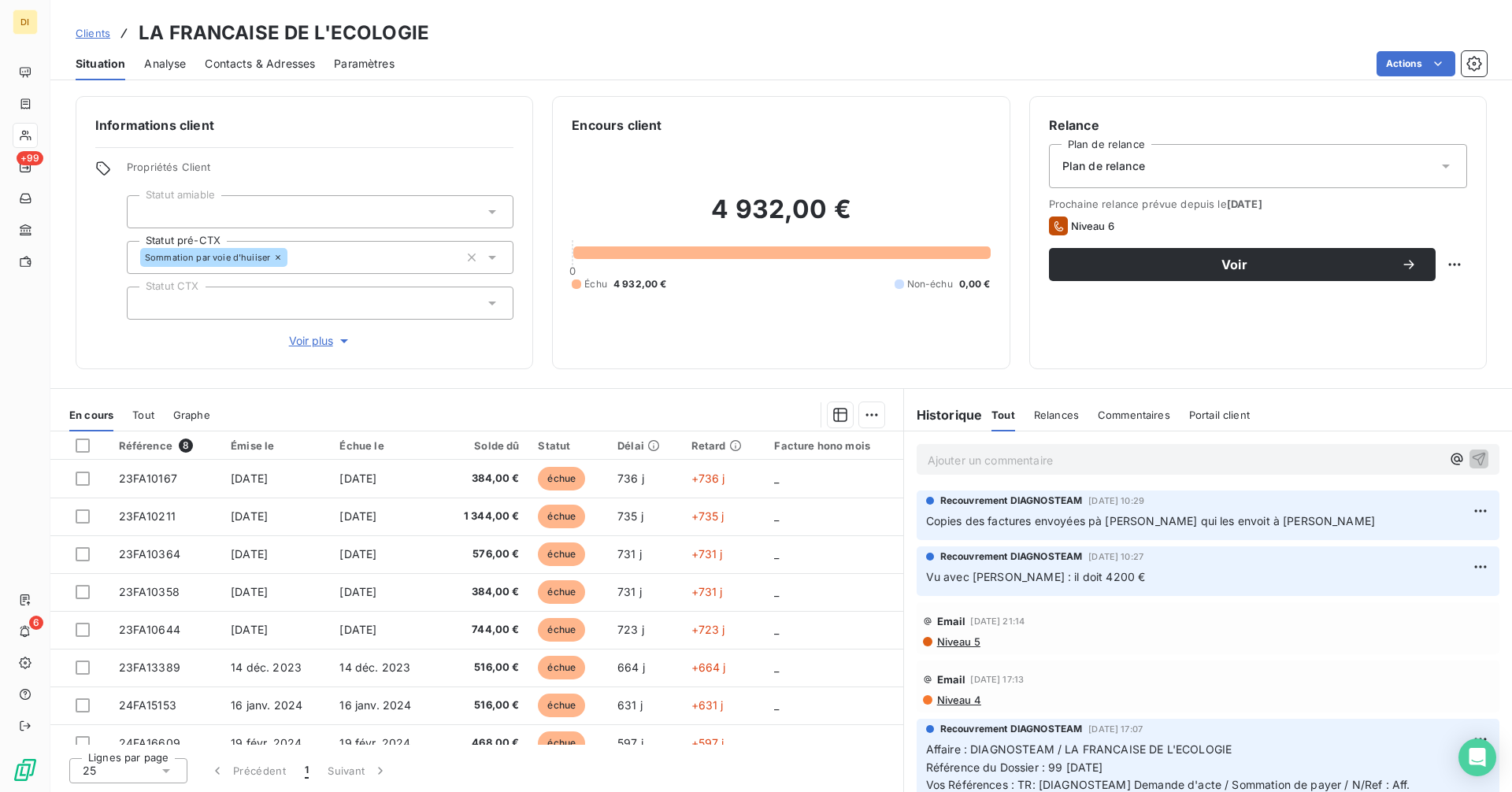
click at [283, 64] on span "Contacts & Adresses" at bounding box center [260, 64] width 110 height 16
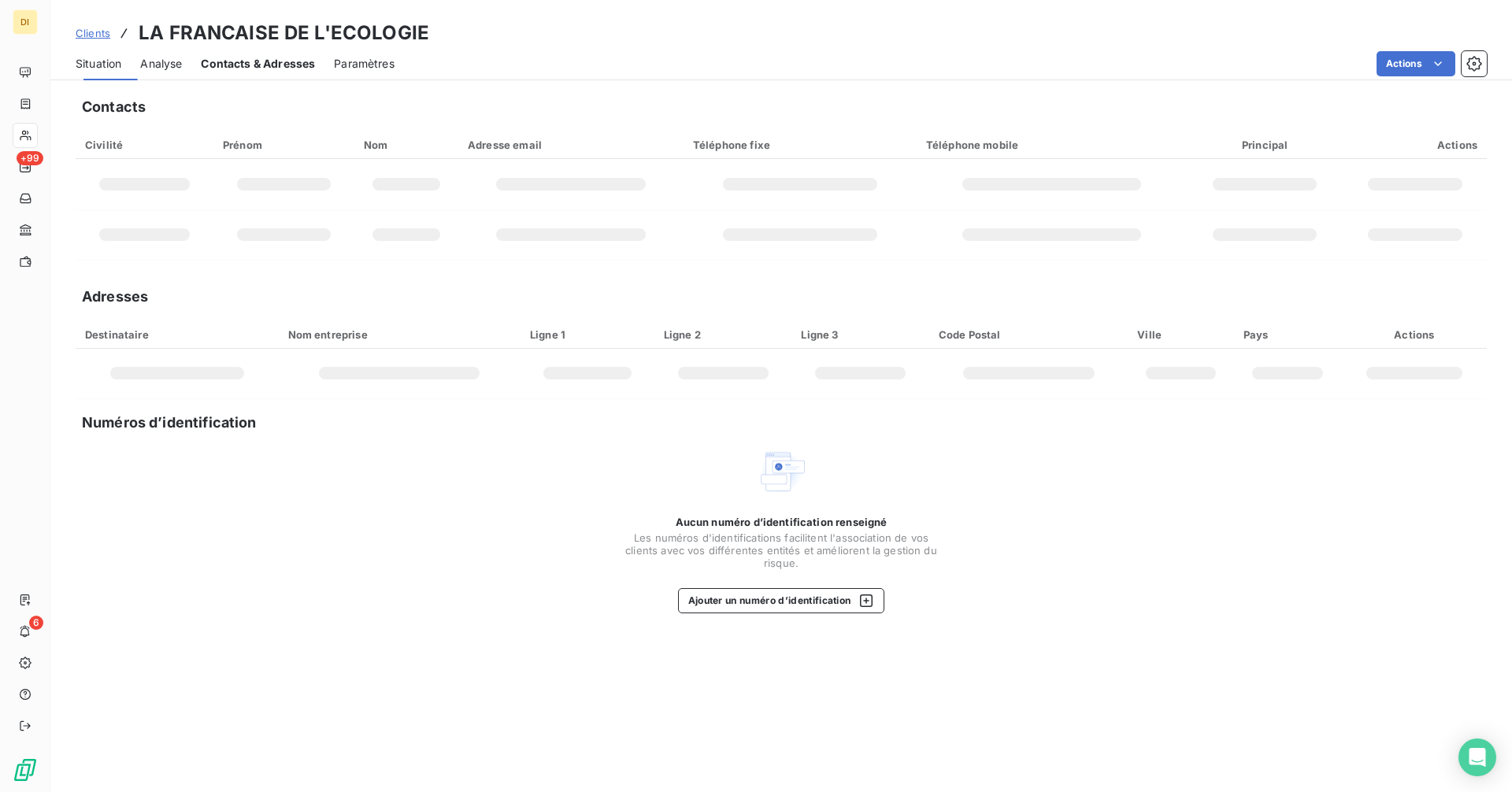
drag, startPoint x: 283, startPoint y: 64, endPoint x: 286, endPoint y: 74, distance: 10.4
click at [283, 65] on span "Contacts & Adresses" at bounding box center [258, 64] width 114 height 16
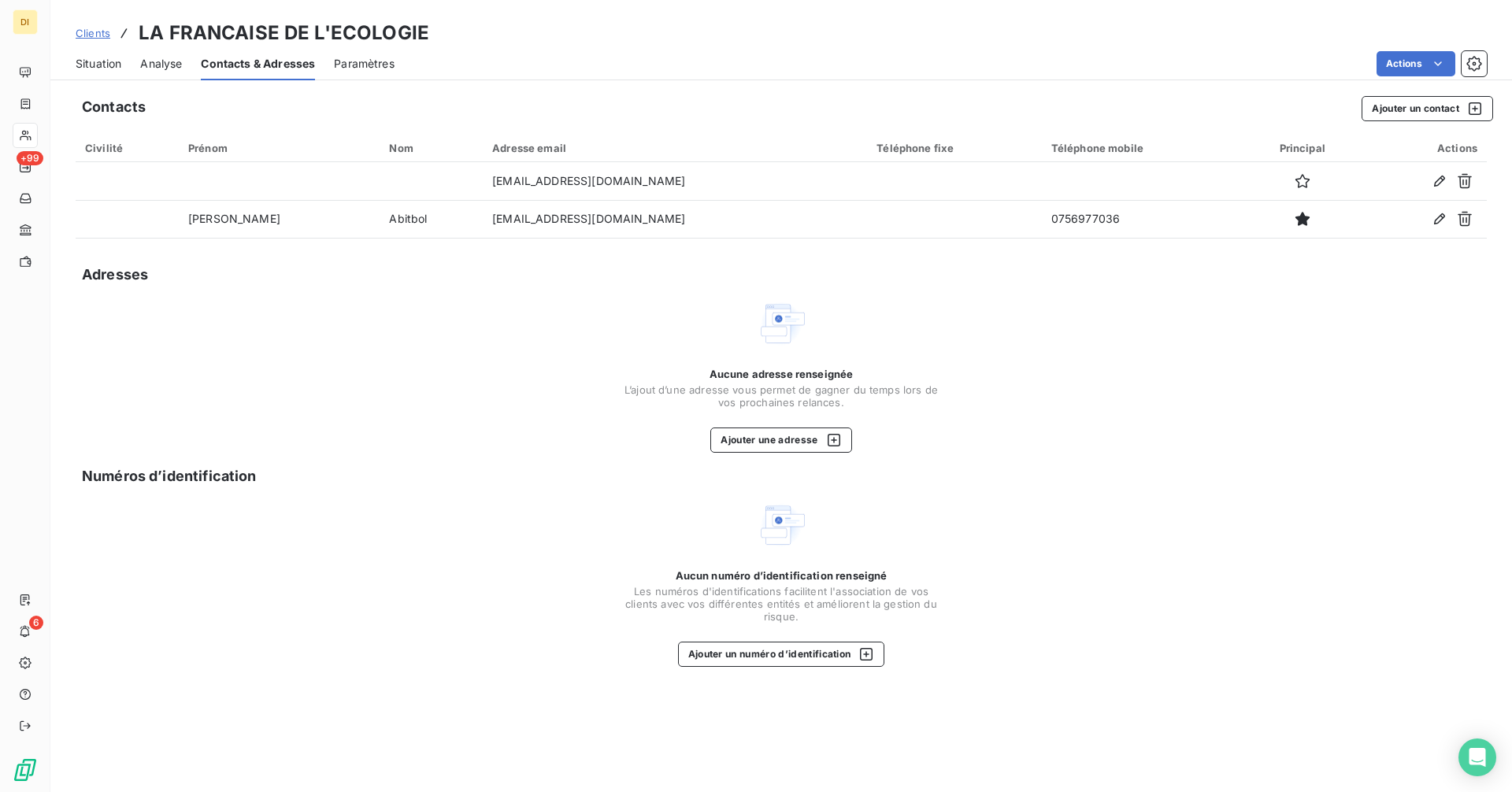
click at [89, 68] on span "Situation" at bounding box center [98, 64] width 46 height 16
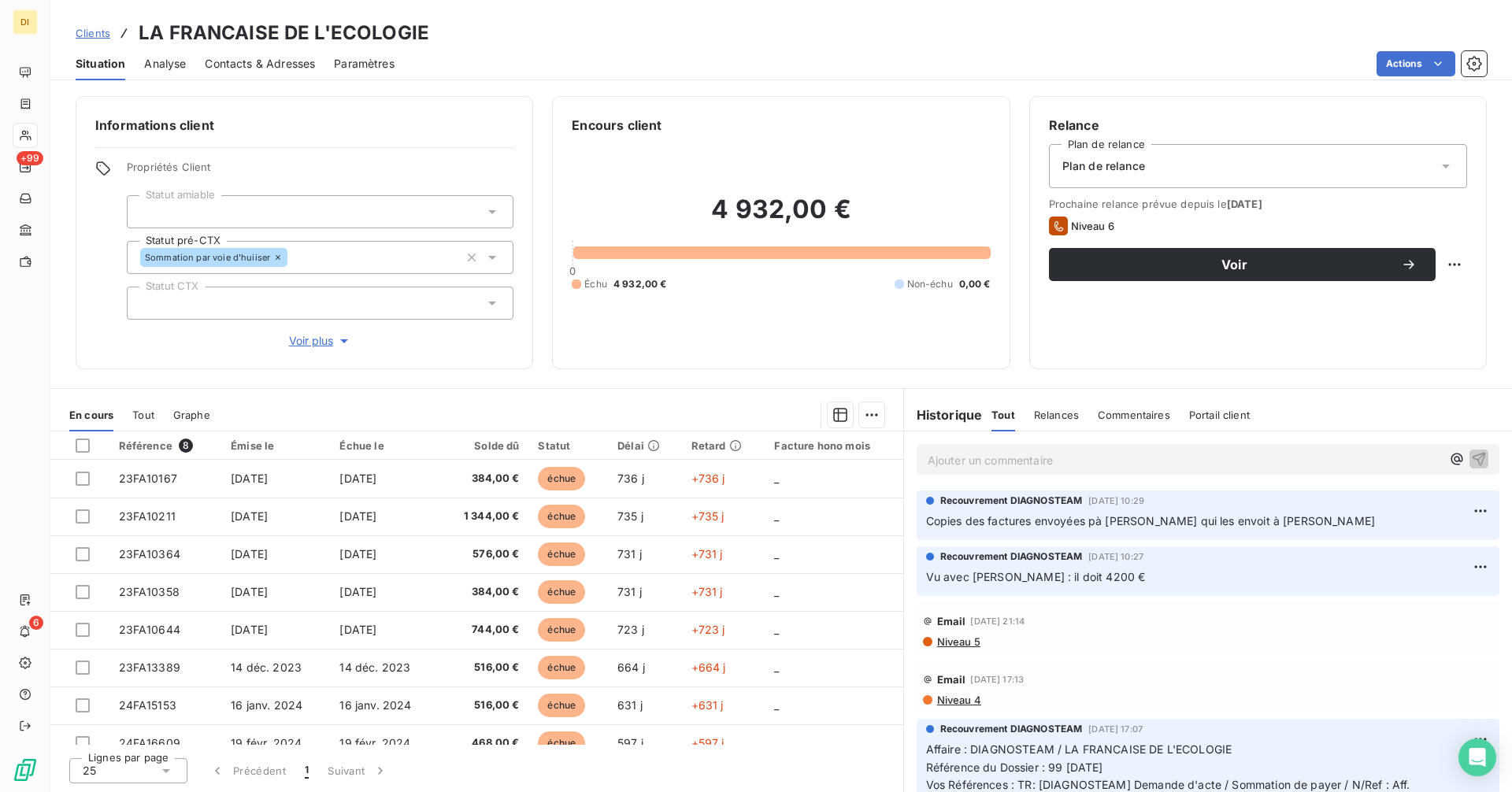
click at [75, 37] on span "Clients" at bounding box center [92, 33] width 34 height 13
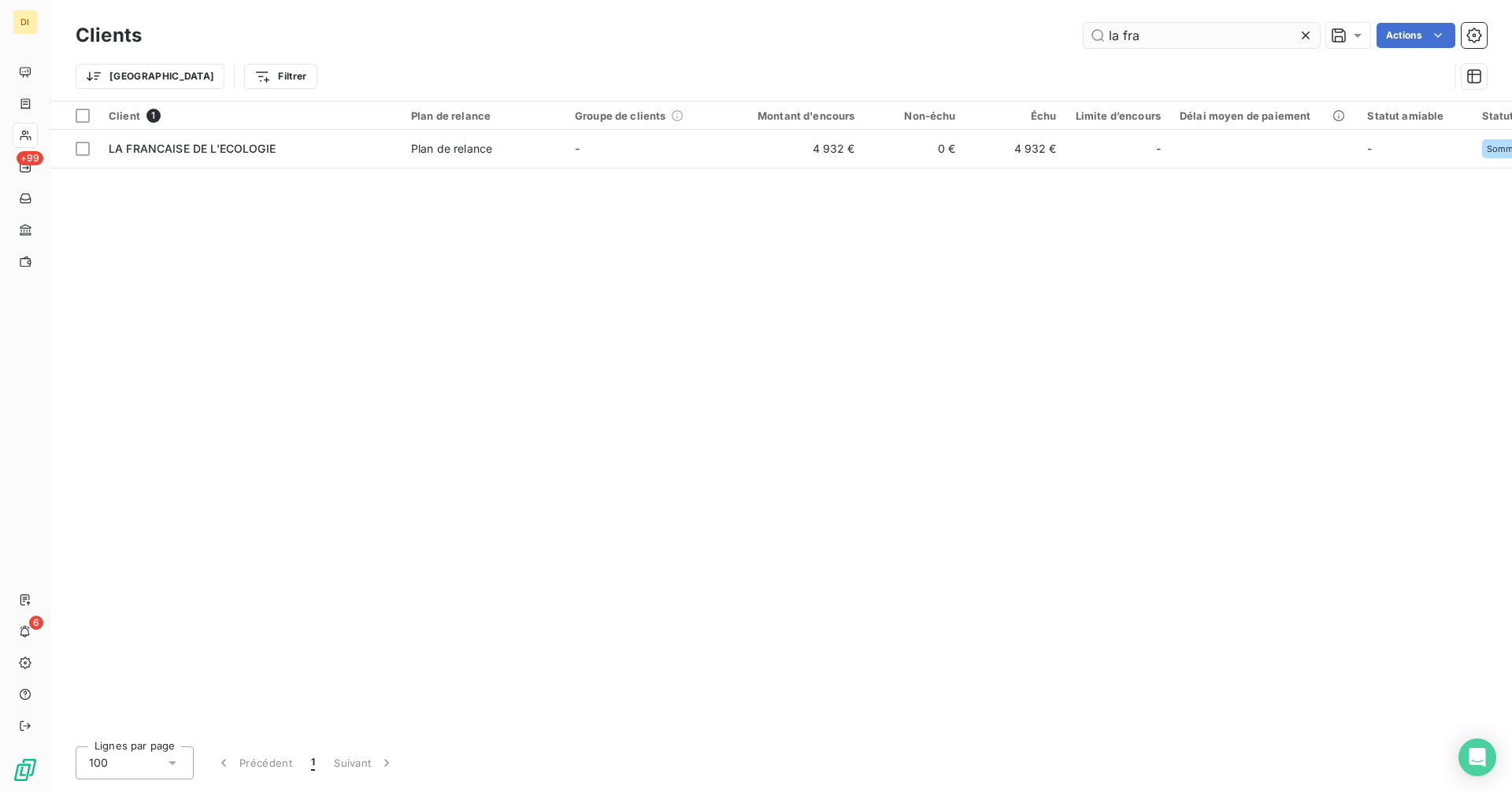
click at [1210, 32] on input "la fra" at bounding box center [1201, 35] width 236 height 25
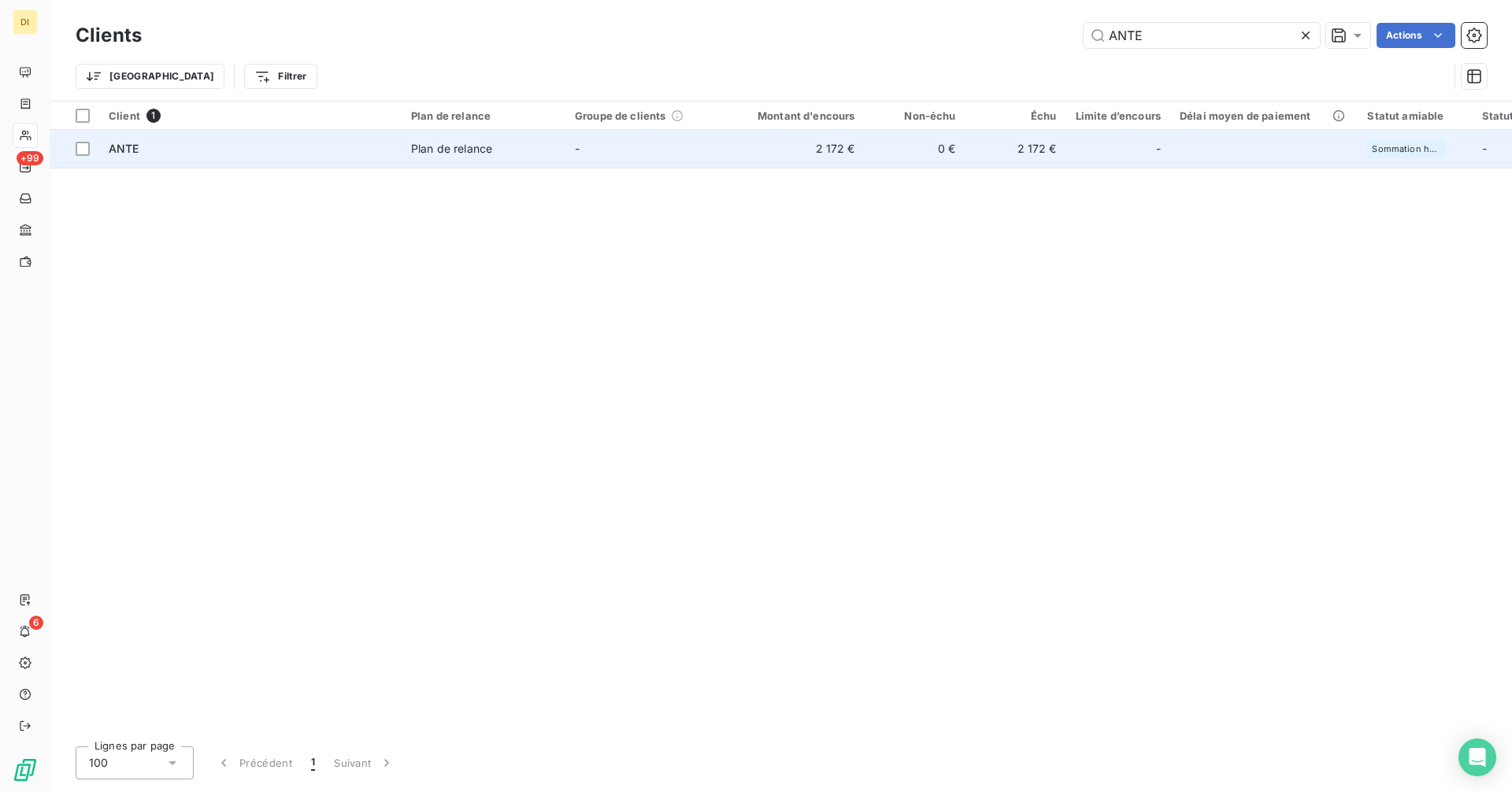
type input "ANTE"
click at [608, 165] on td "-" at bounding box center [647, 148] width 164 height 38
